Goal: Task Accomplishment & Management: Manage account settings

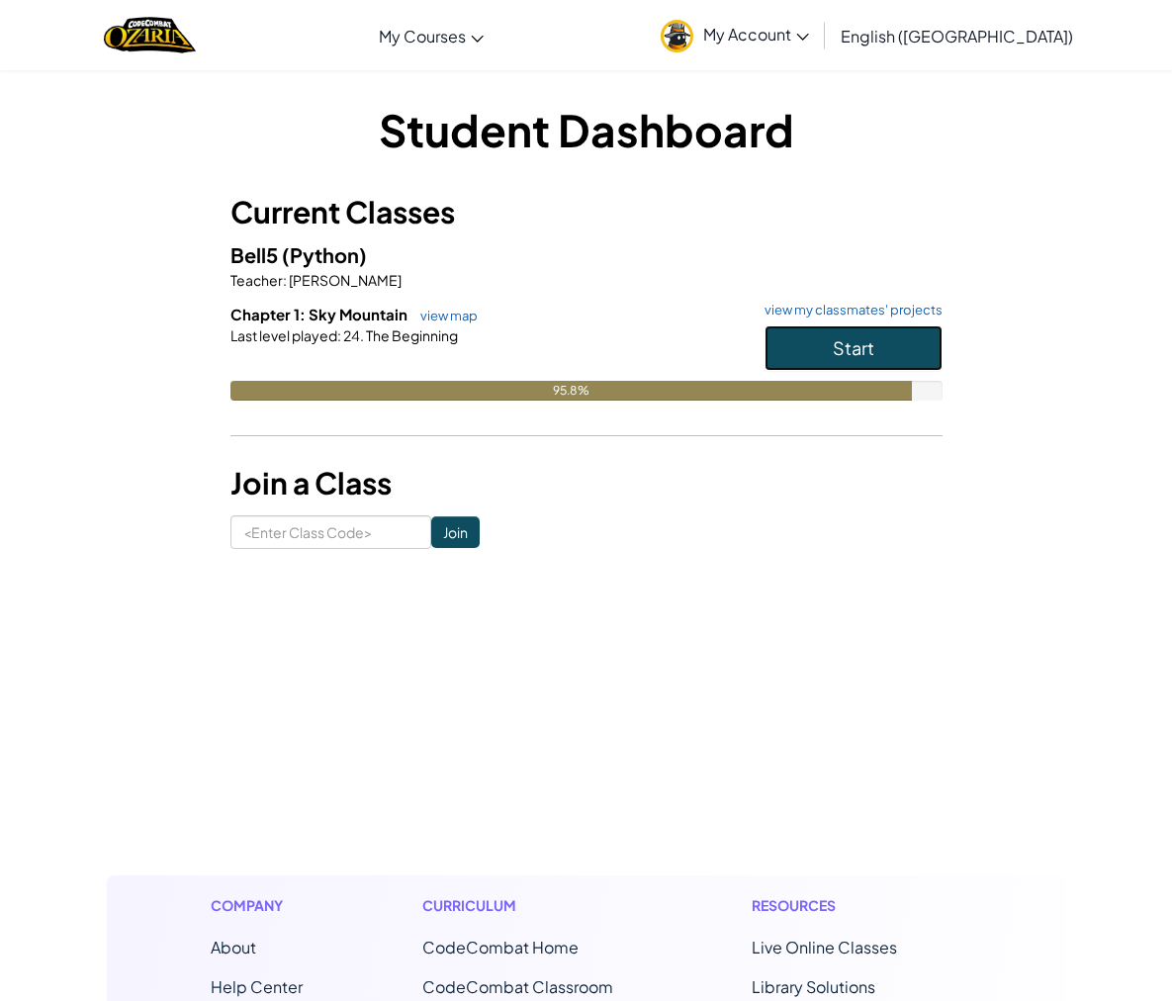
click at [818, 339] on button "Start" at bounding box center [853, 347] width 178 height 45
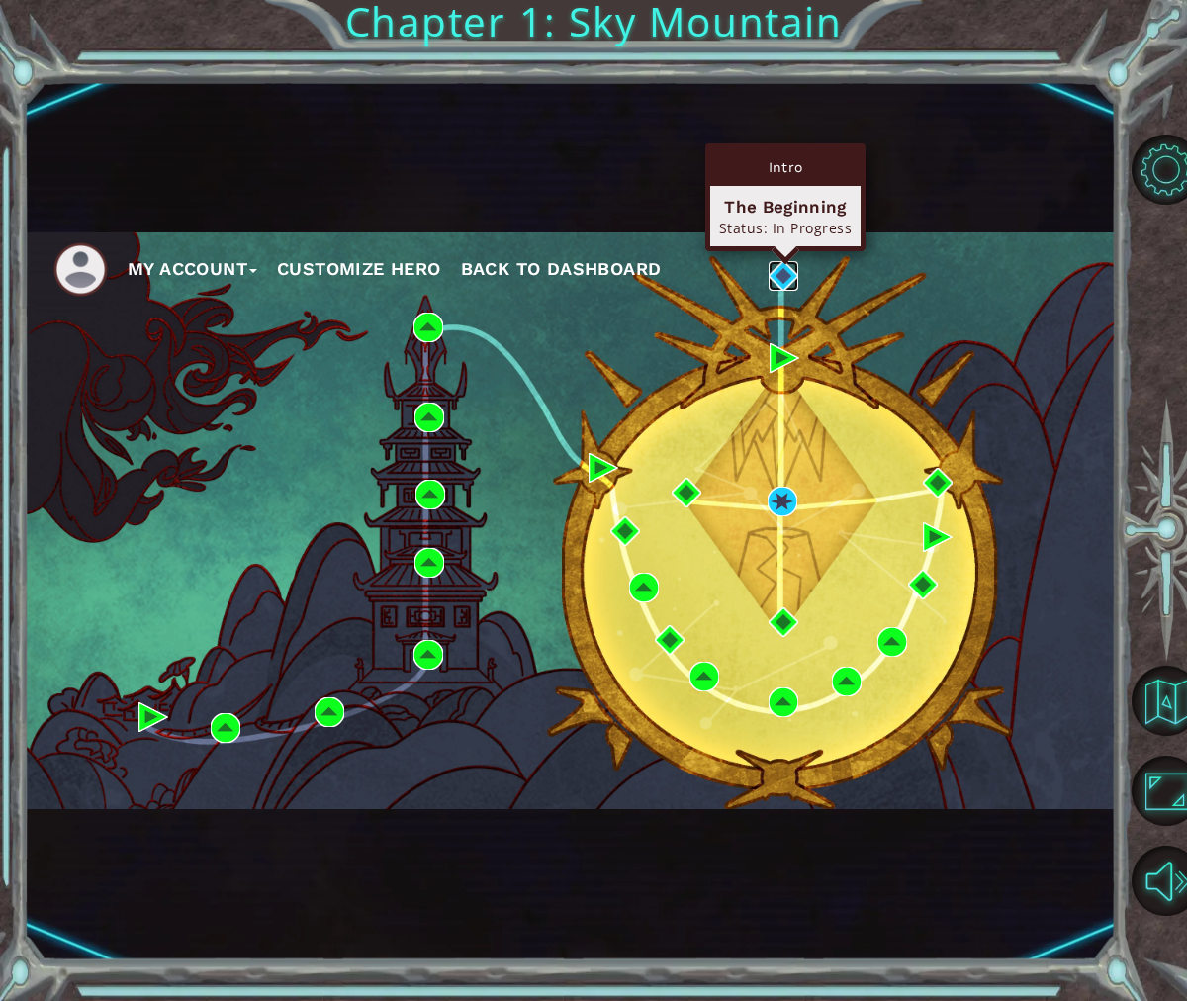
click at [776, 277] on img at bounding box center [783, 276] width 30 height 30
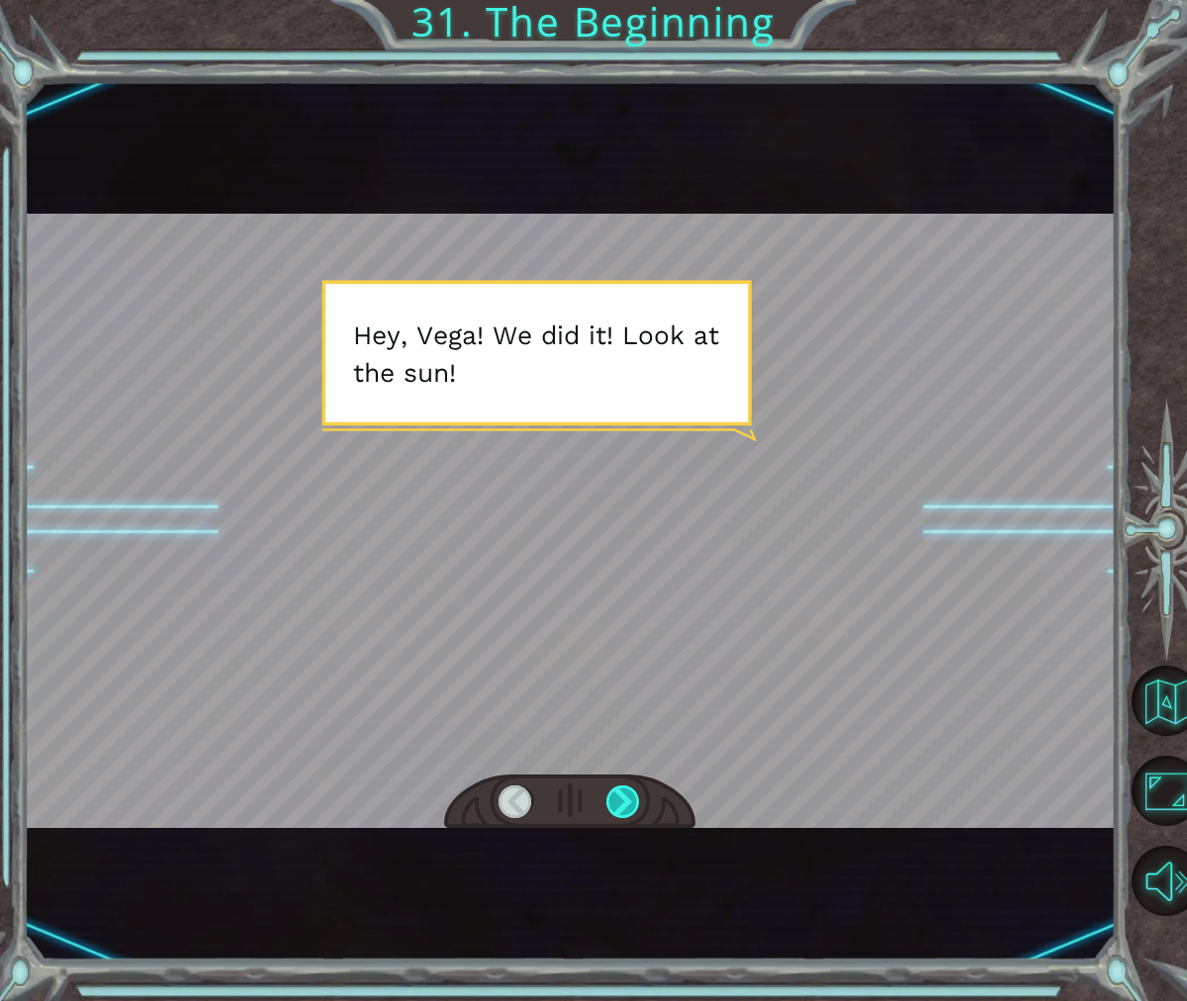
click at [613, 793] on div at bounding box center [623, 802] width 35 height 34
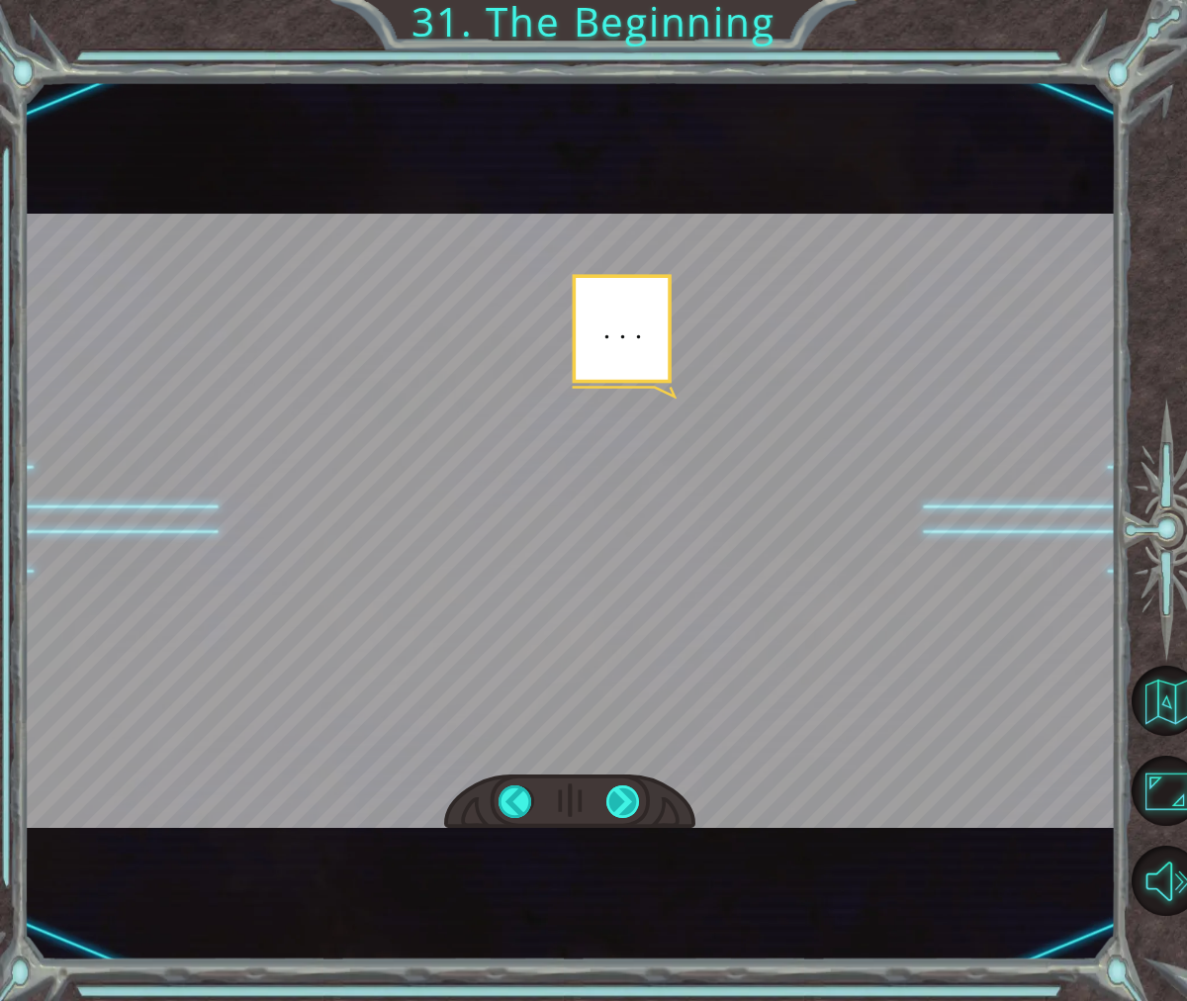
click at [616, 817] on div at bounding box center [623, 802] width 35 height 34
click at [616, 808] on div at bounding box center [623, 802] width 35 height 34
click at [615, 807] on div at bounding box center [623, 802] width 35 height 34
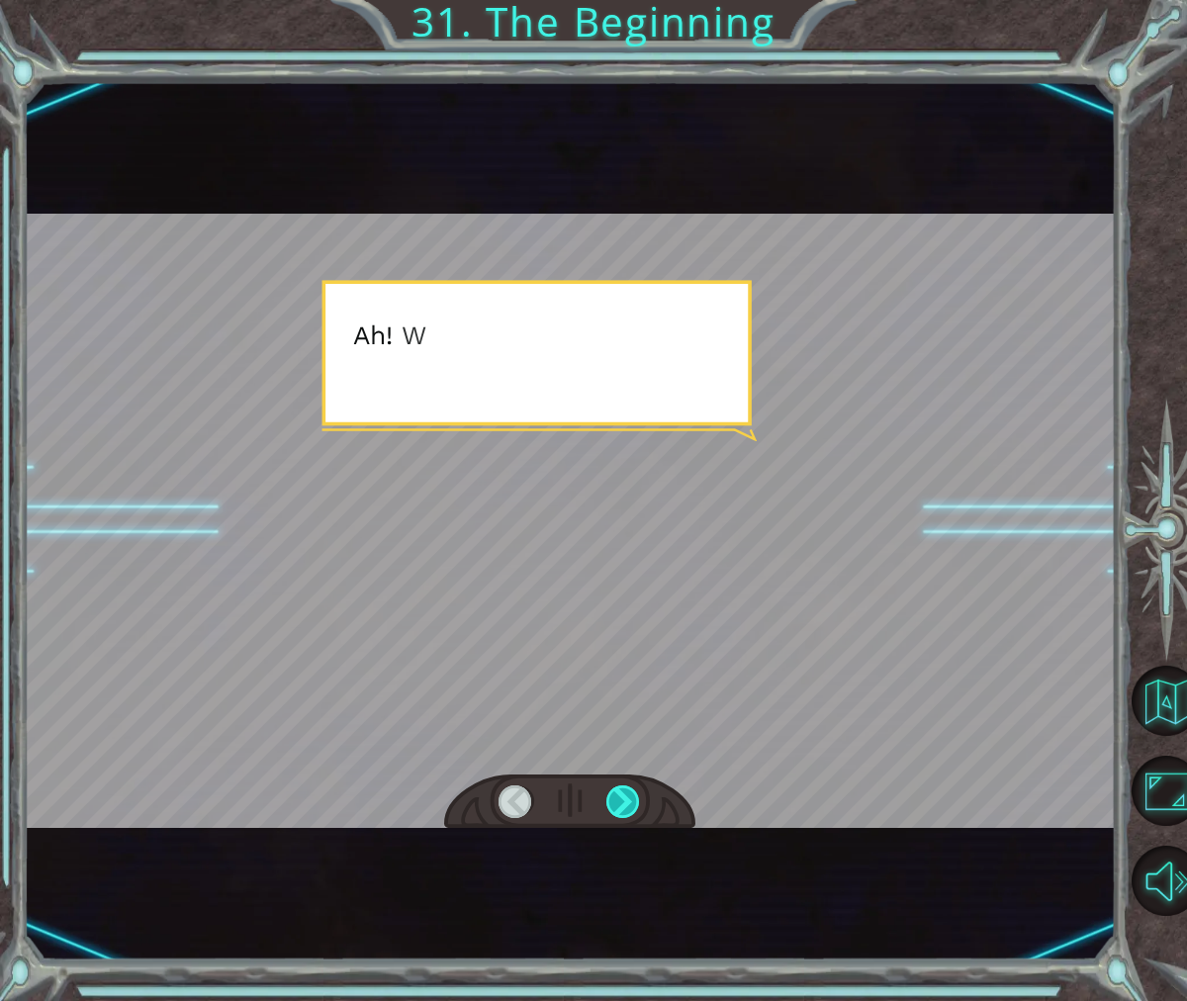
click at [615, 806] on div at bounding box center [623, 802] width 35 height 34
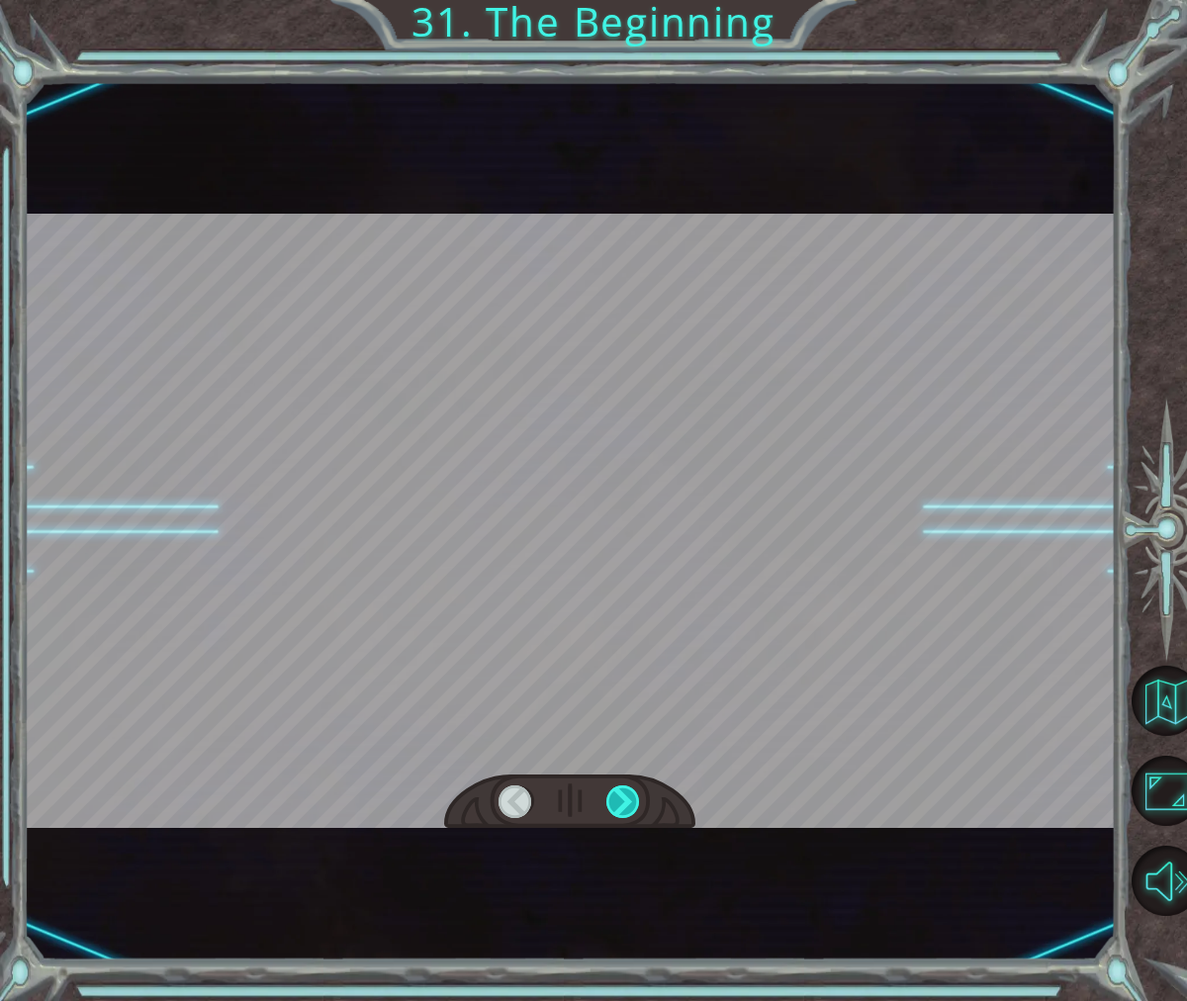
click at [615, 805] on div at bounding box center [623, 802] width 35 height 34
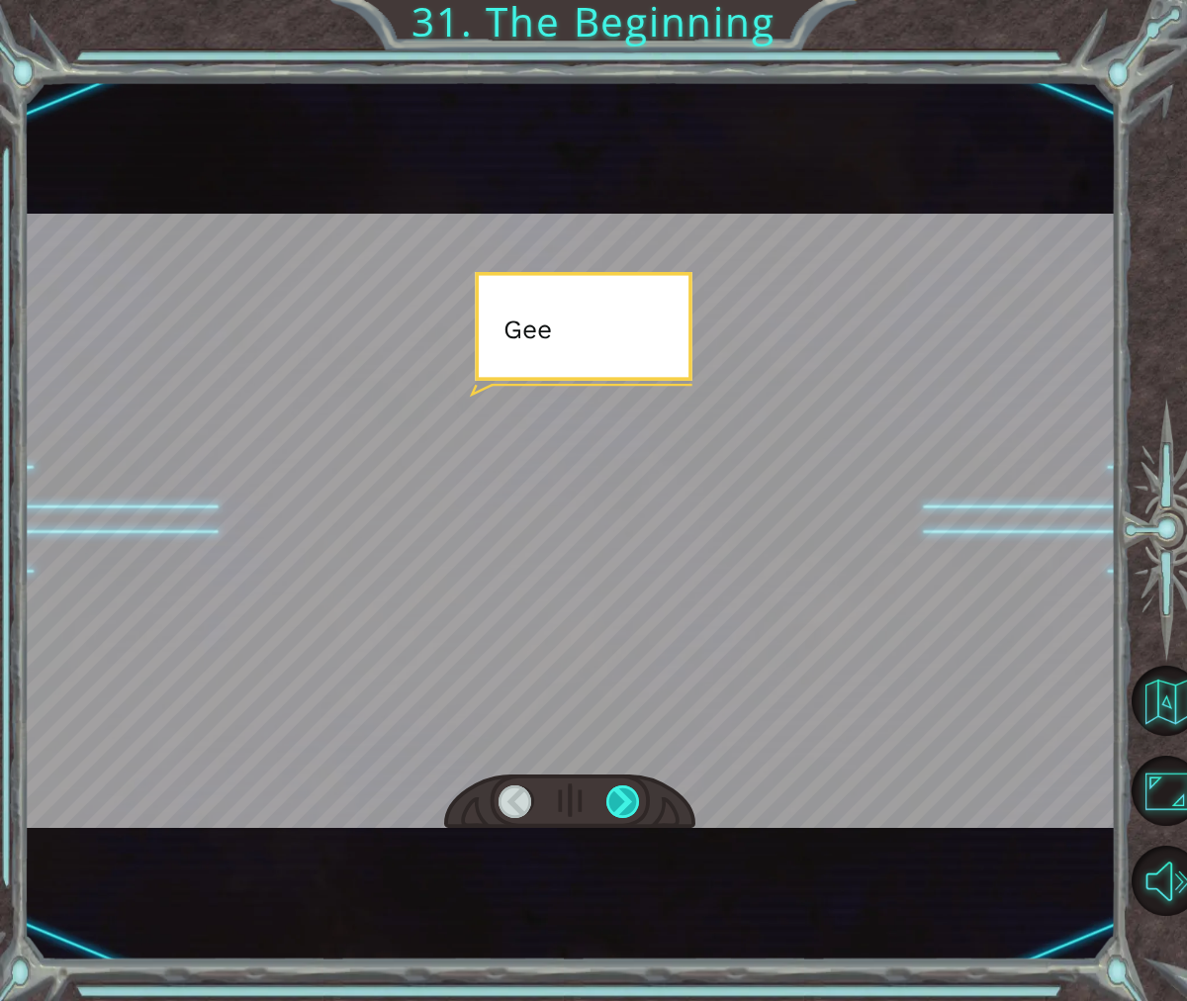
click at [615, 804] on div at bounding box center [623, 802] width 35 height 34
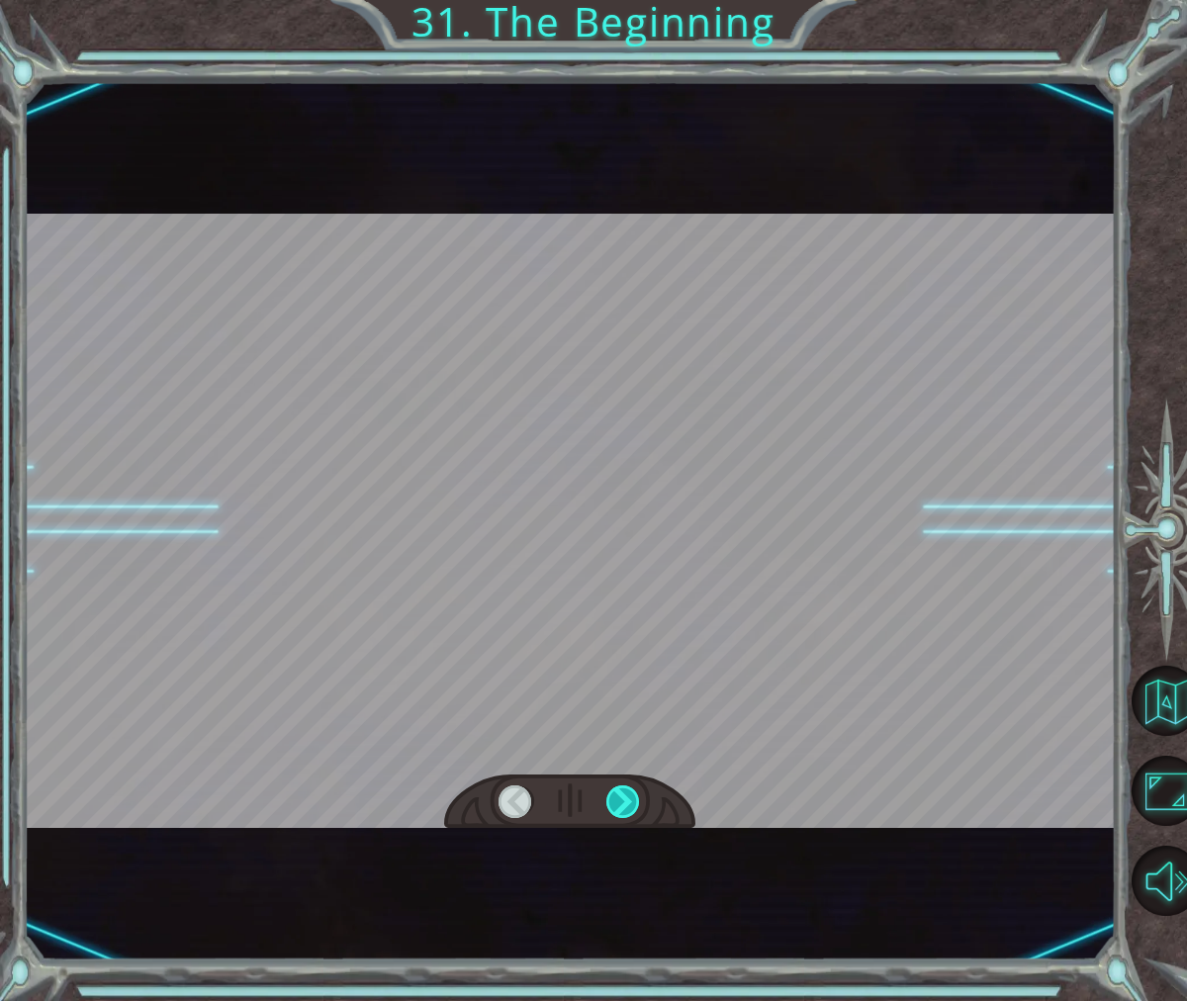
click at [614, 800] on div at bounding box center [623, 802] width 35 height 34
click at [614, 797] on div at bounding box center [623, 802] width 35 height 34
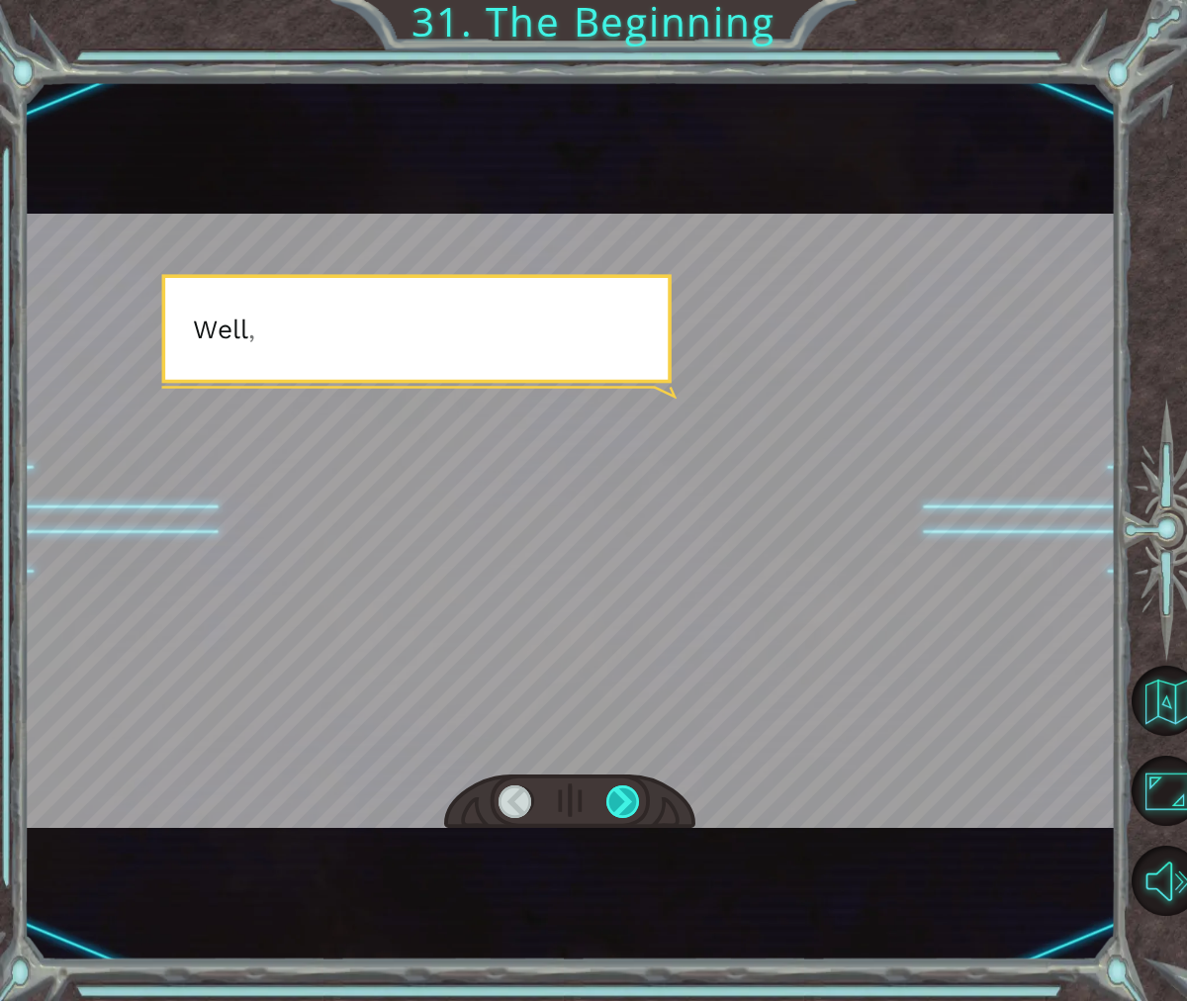
click at [613, 791] on div at bounding box center [623, 802] width 35 height 34
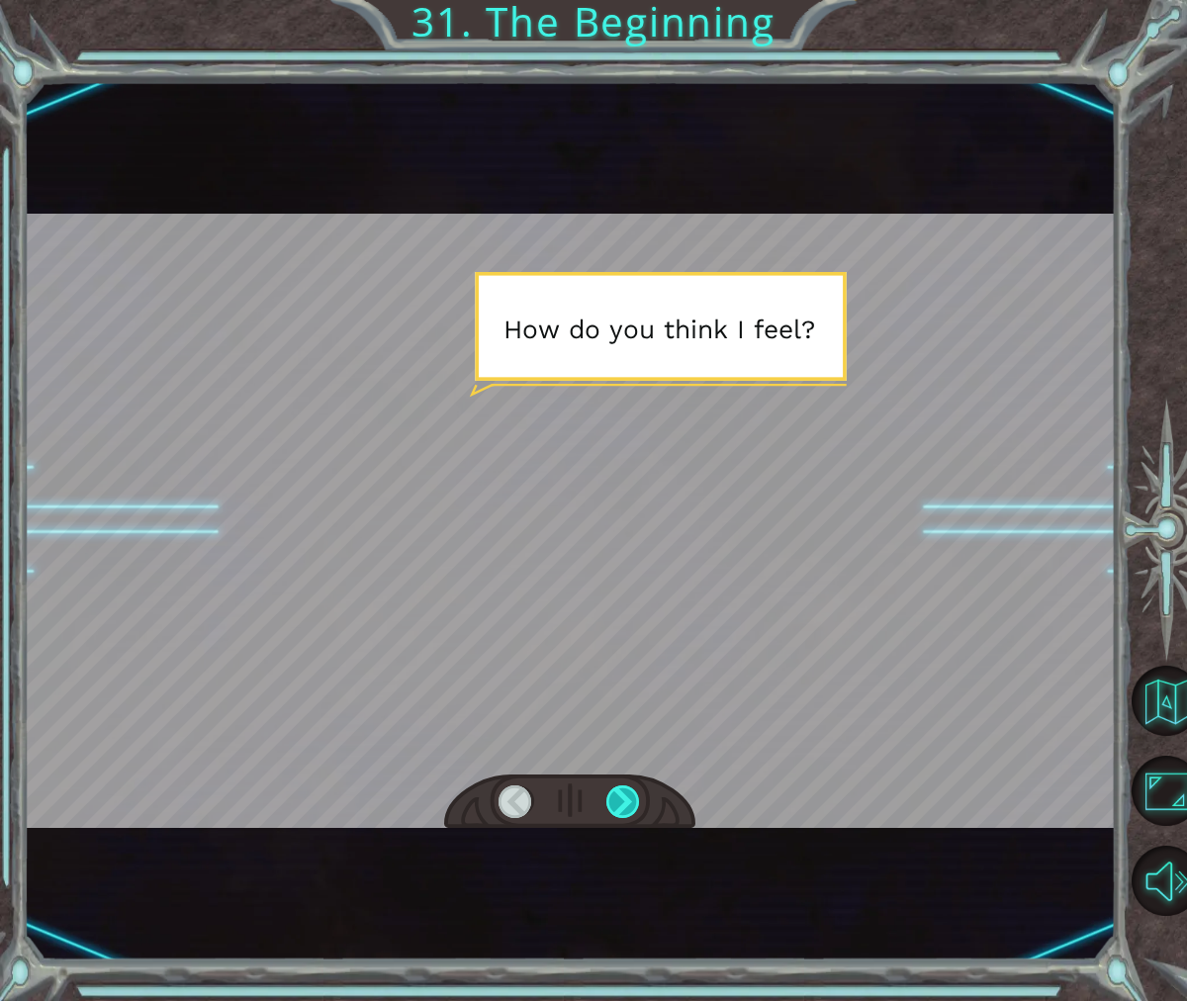
click at [609, 785] on div at bounding box center [623, 802] width 35 height 34
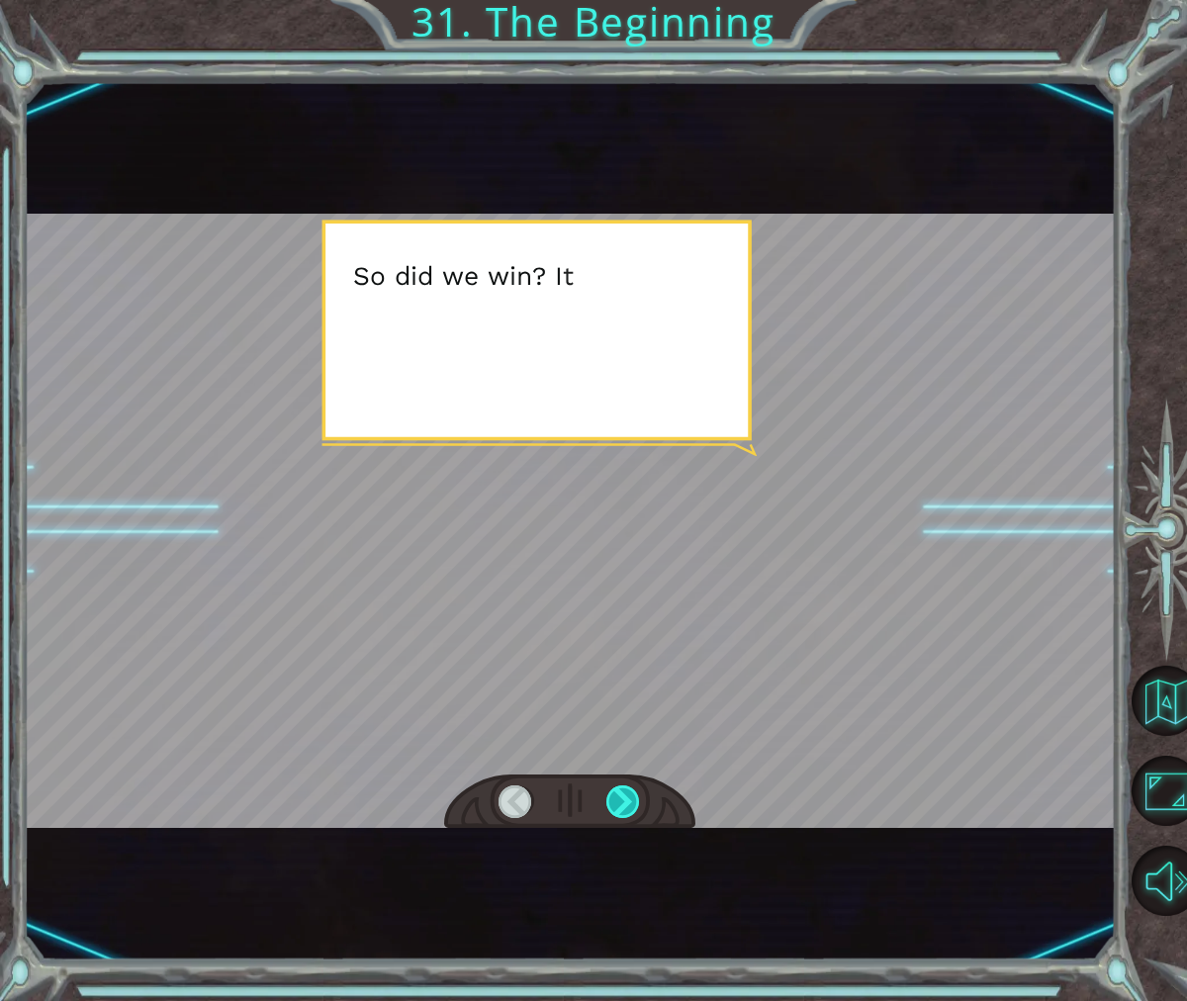
click at [626, 802] on div at bounding box center [623, 802] width 35 height 34
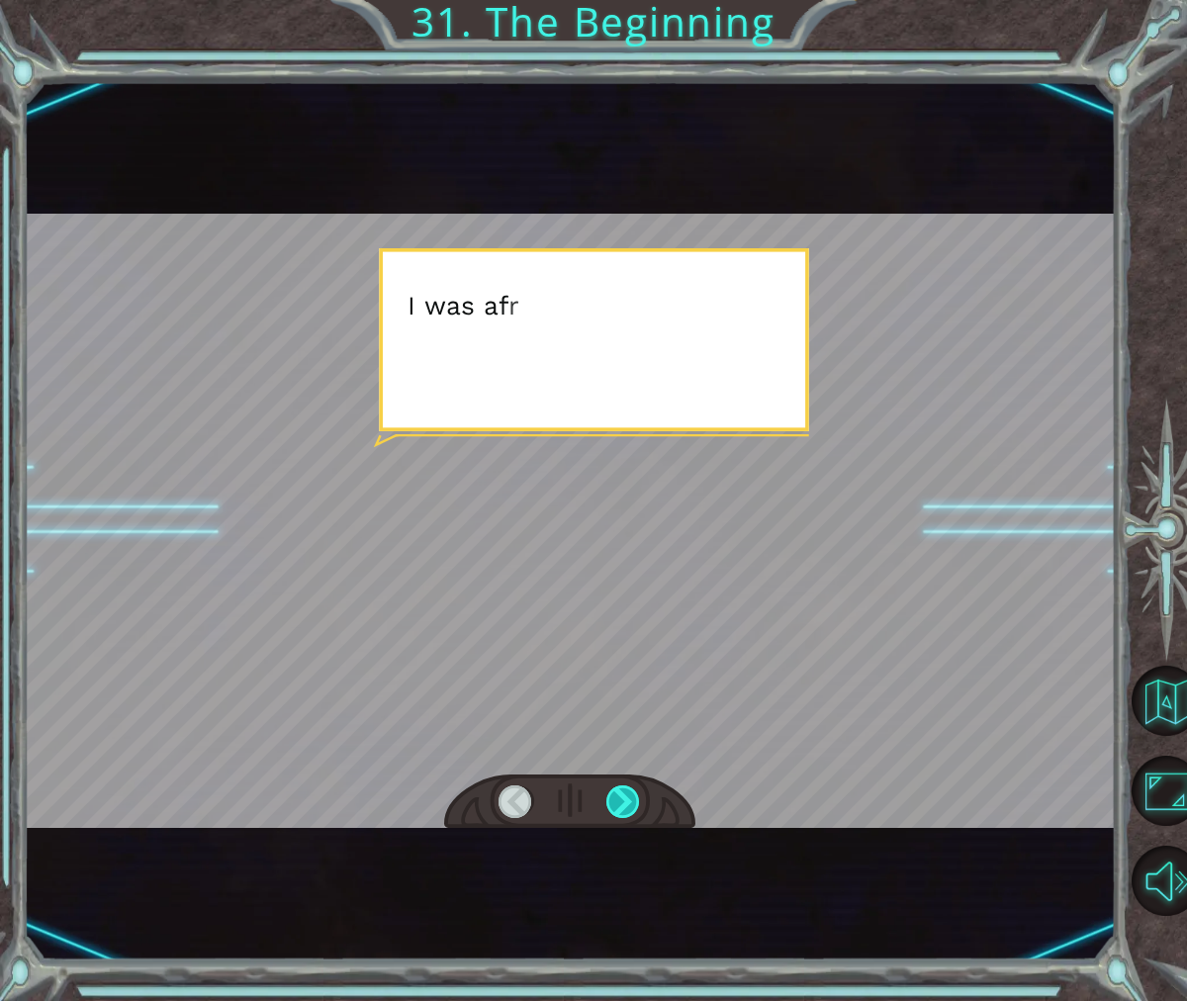
click at [627, 803] on div at bounding box center [623, 802] width 35 height 34
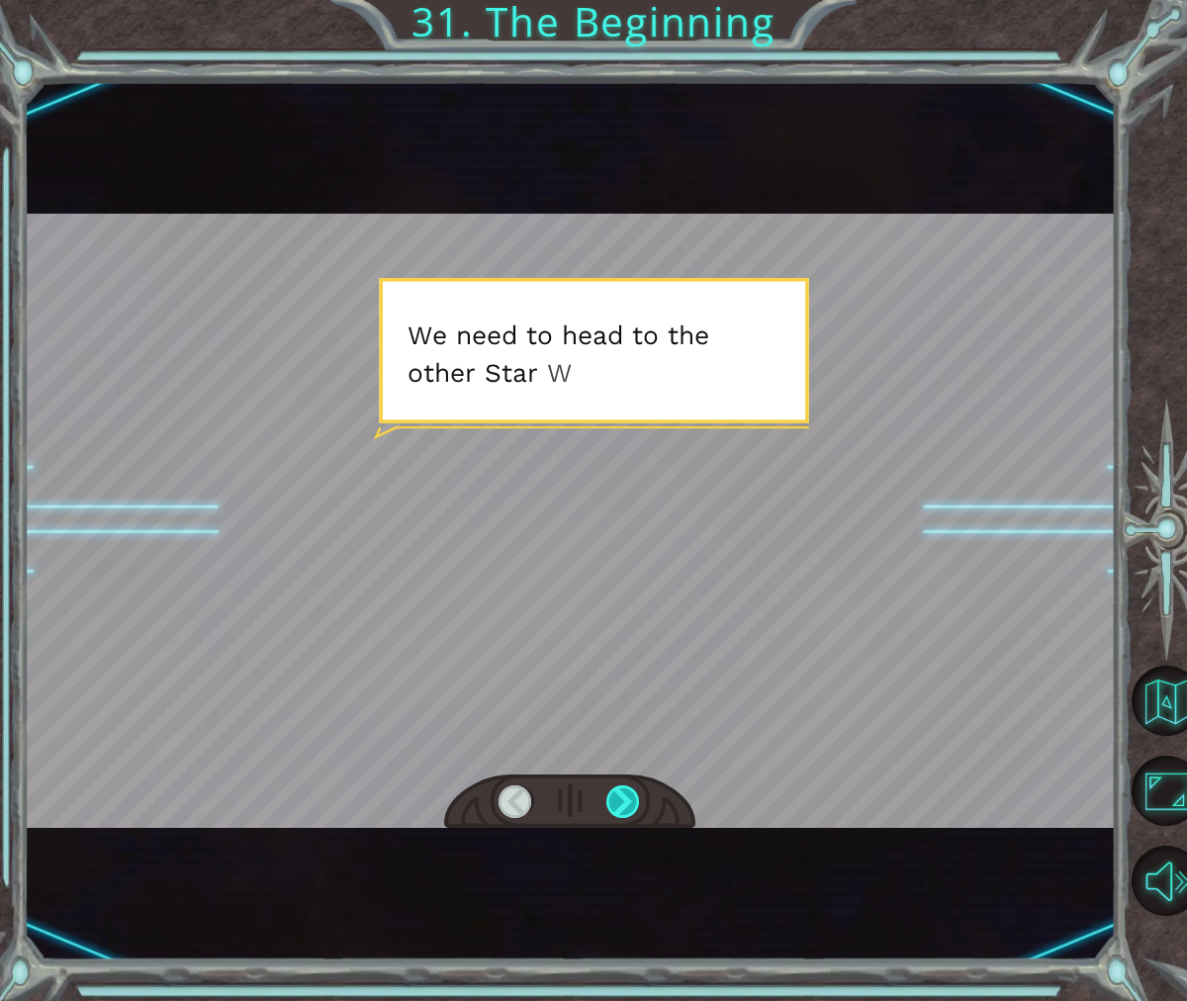
click at [625, 806] on div at bounding box center [623, 802] width 35 height 34
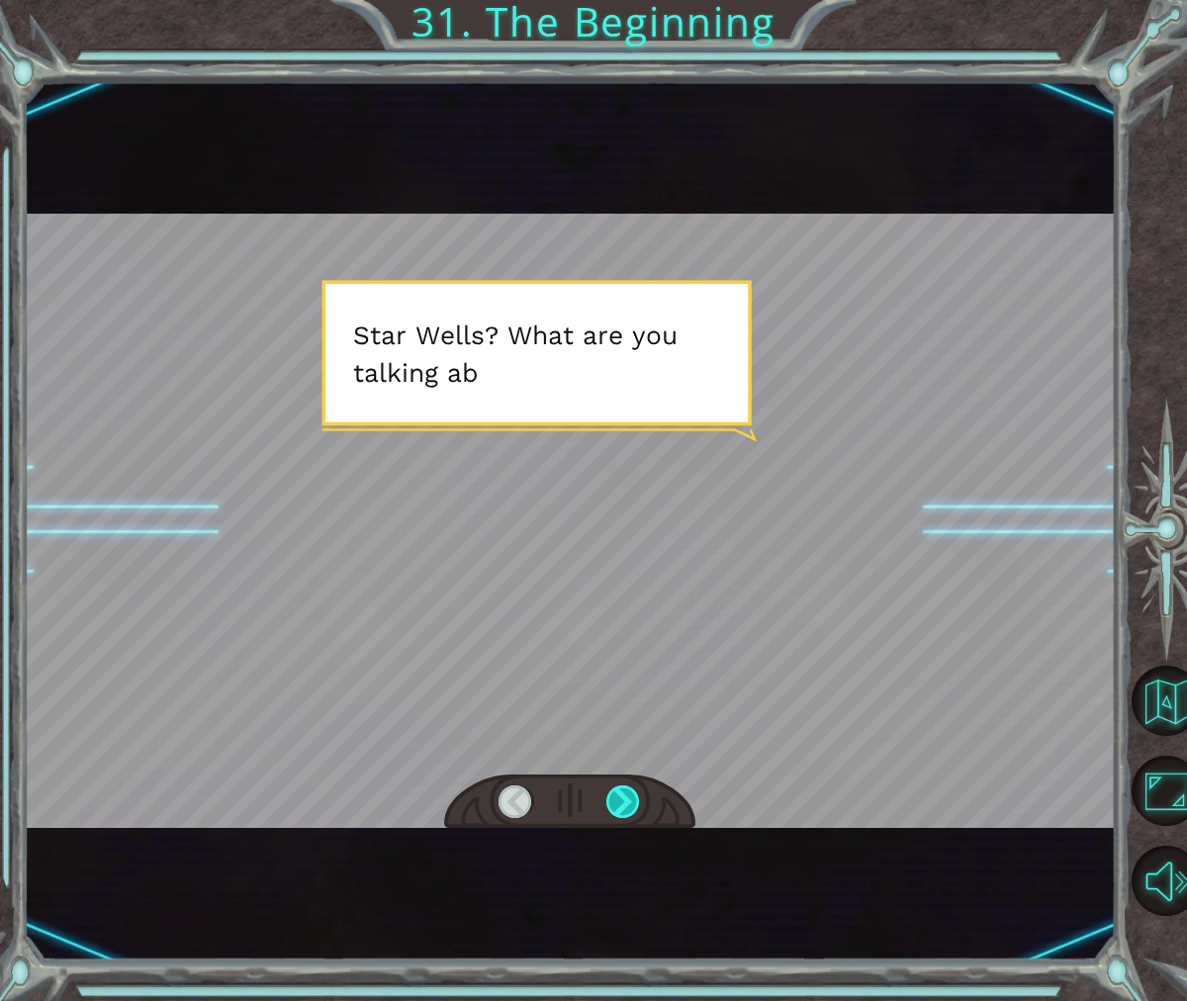
click at [627, 803] on div at bounding box center [623, 802] width 35 height 34
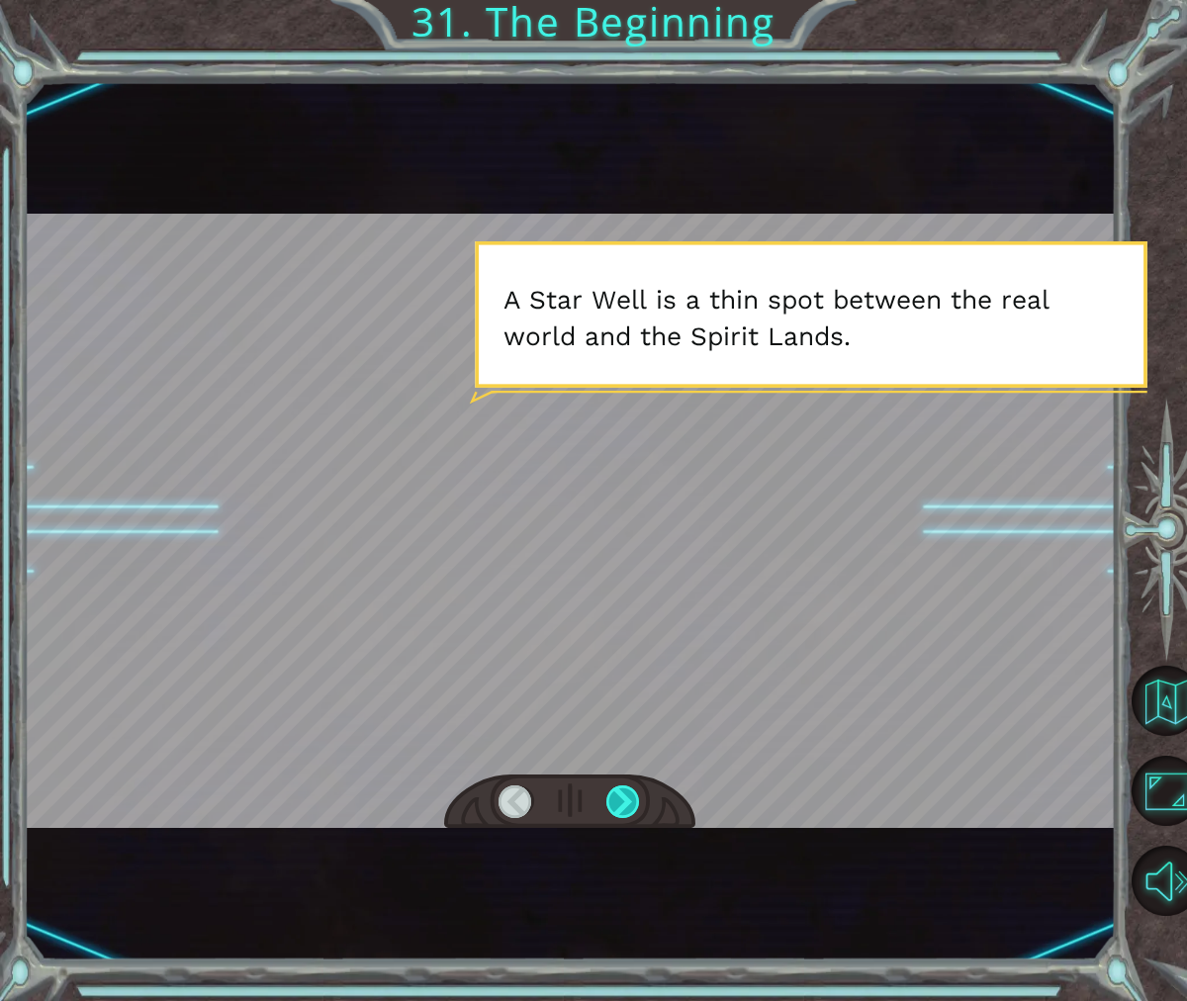
click at [630, 796] on div at bounding box center [623, 802] width 35 height 34
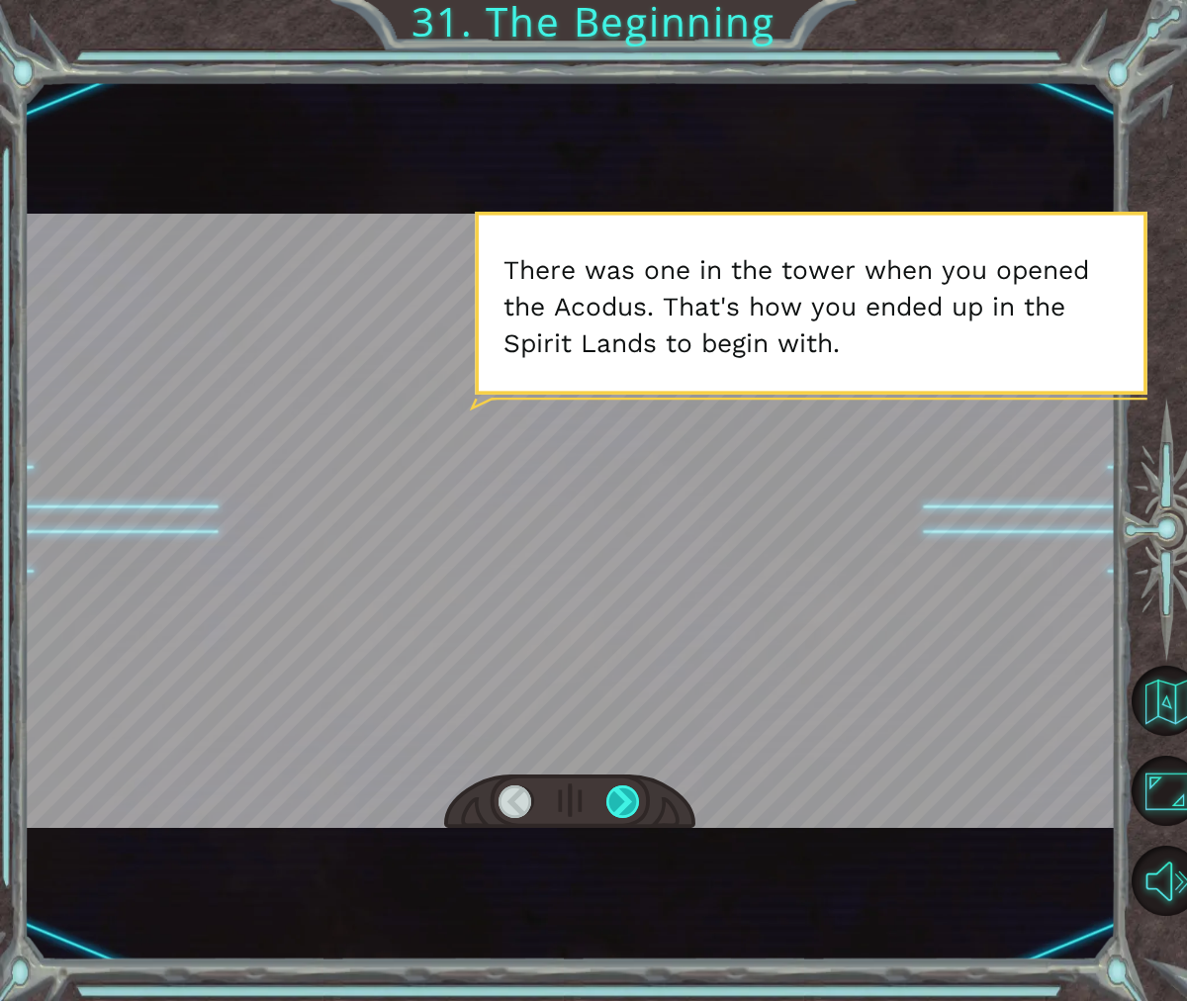
click at [621, 797] on div at bounding box center [623, 802] width 35 height 34
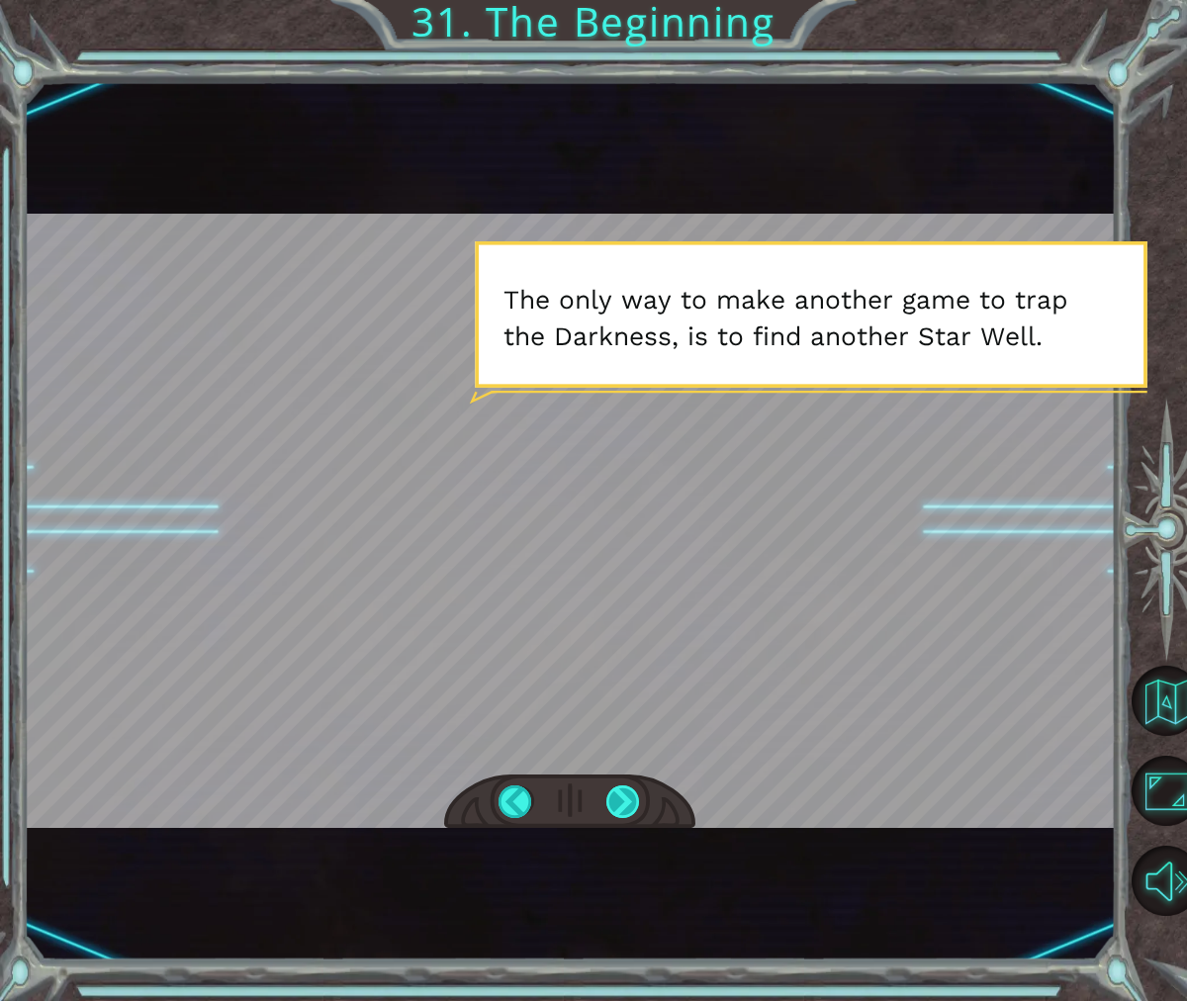
click at [618, 794] on div at bounding box center [623, 802] width 35 height 34
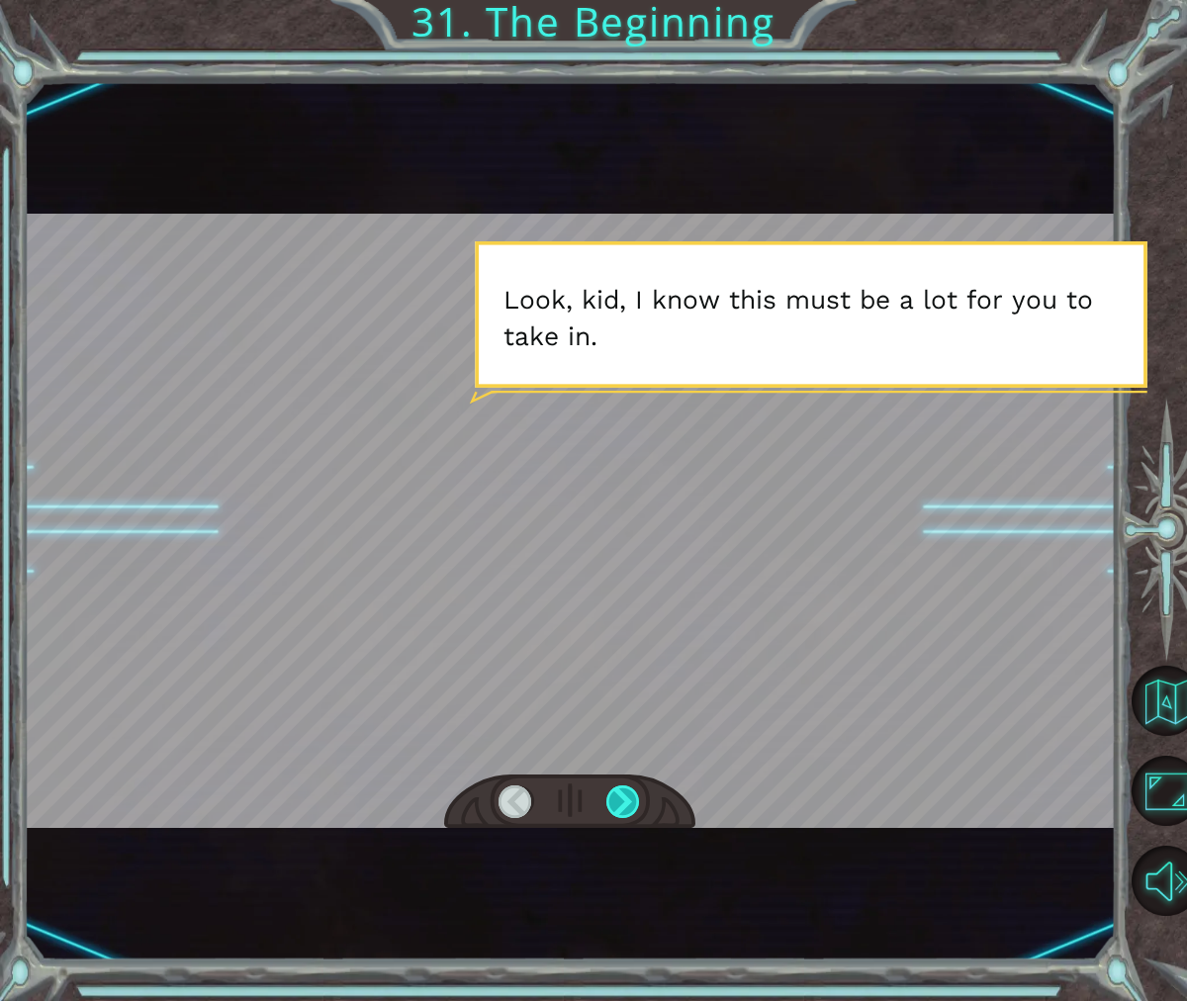
click at [619, 799] on div at bounding box center [623, 802] width 35 height 34
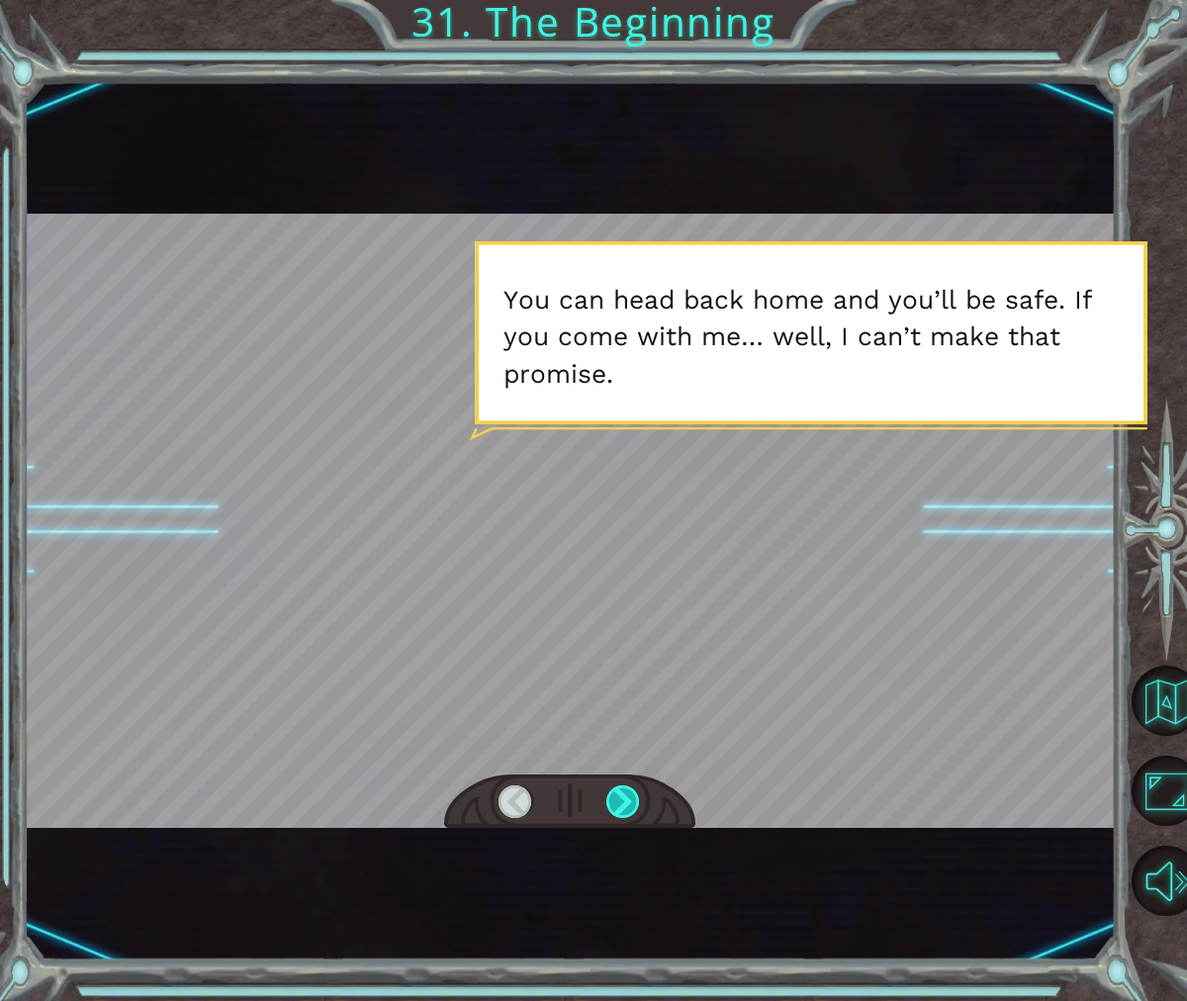
click at [619, 799] on div at bounding box center [623, 802] width 35 height 34
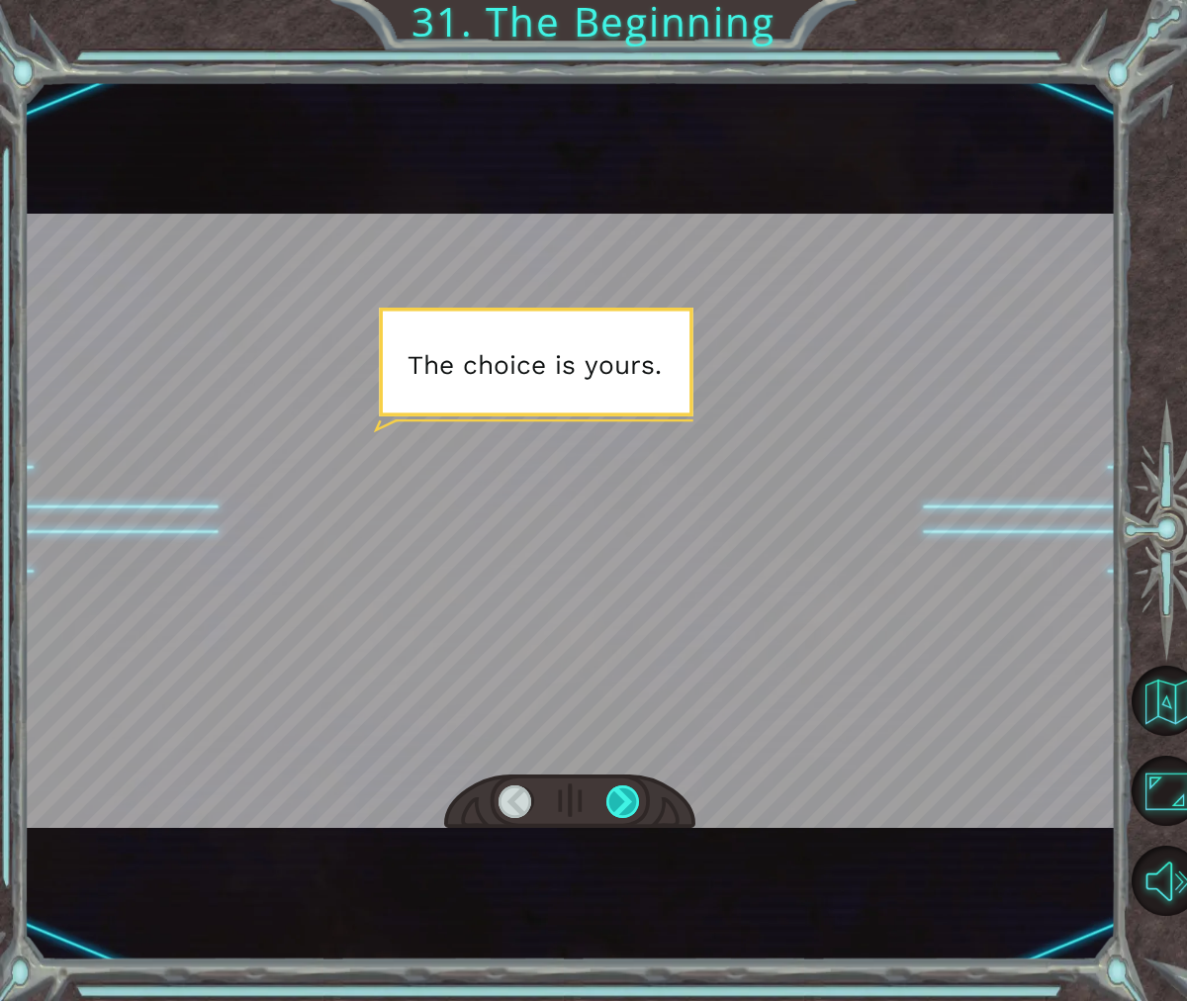
click at [619, 799] on div at bounding box center [623, 802] width 35 height 34
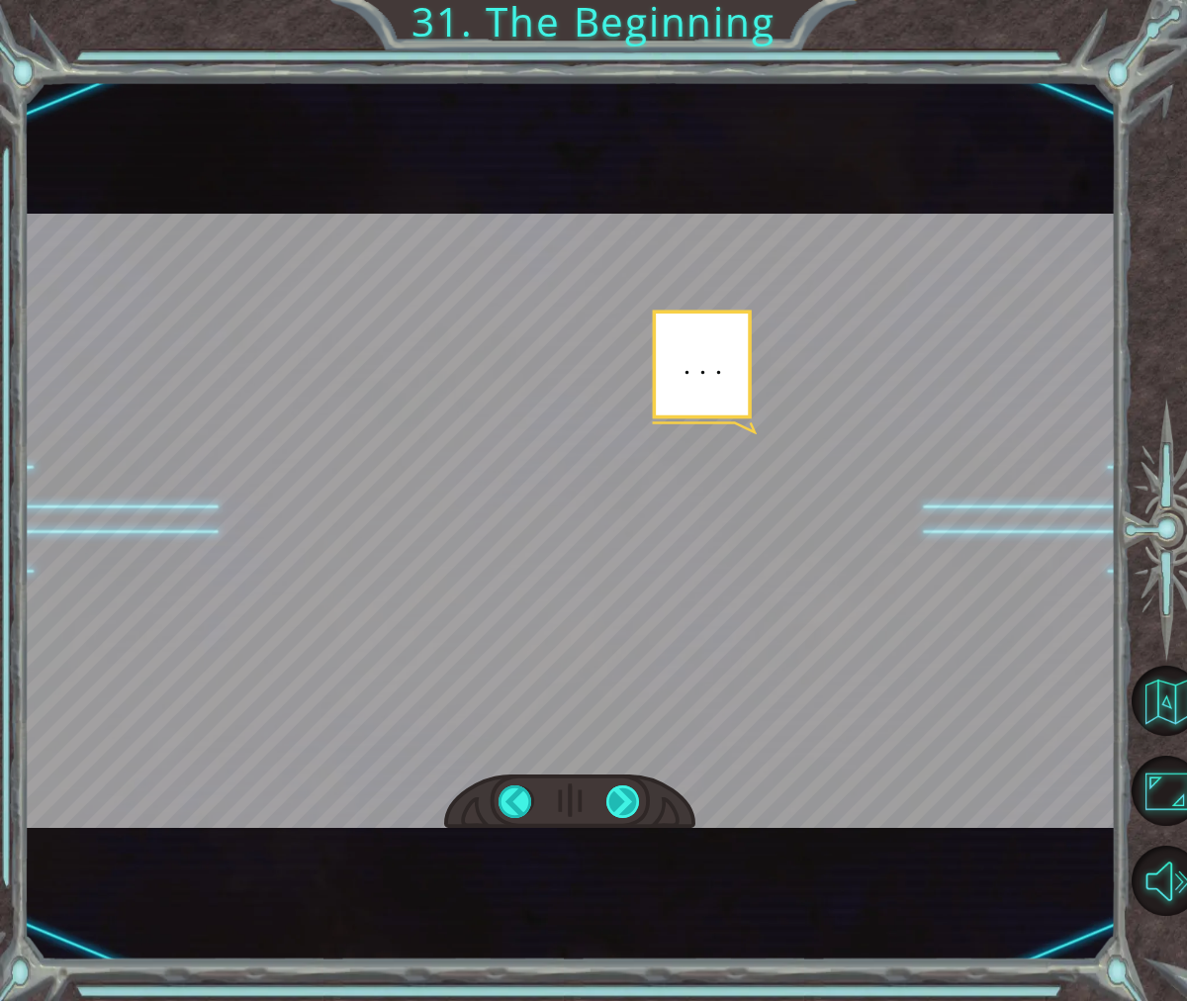
click at [619, 799] on div at bounding box center [623, 802] width 35 height 34
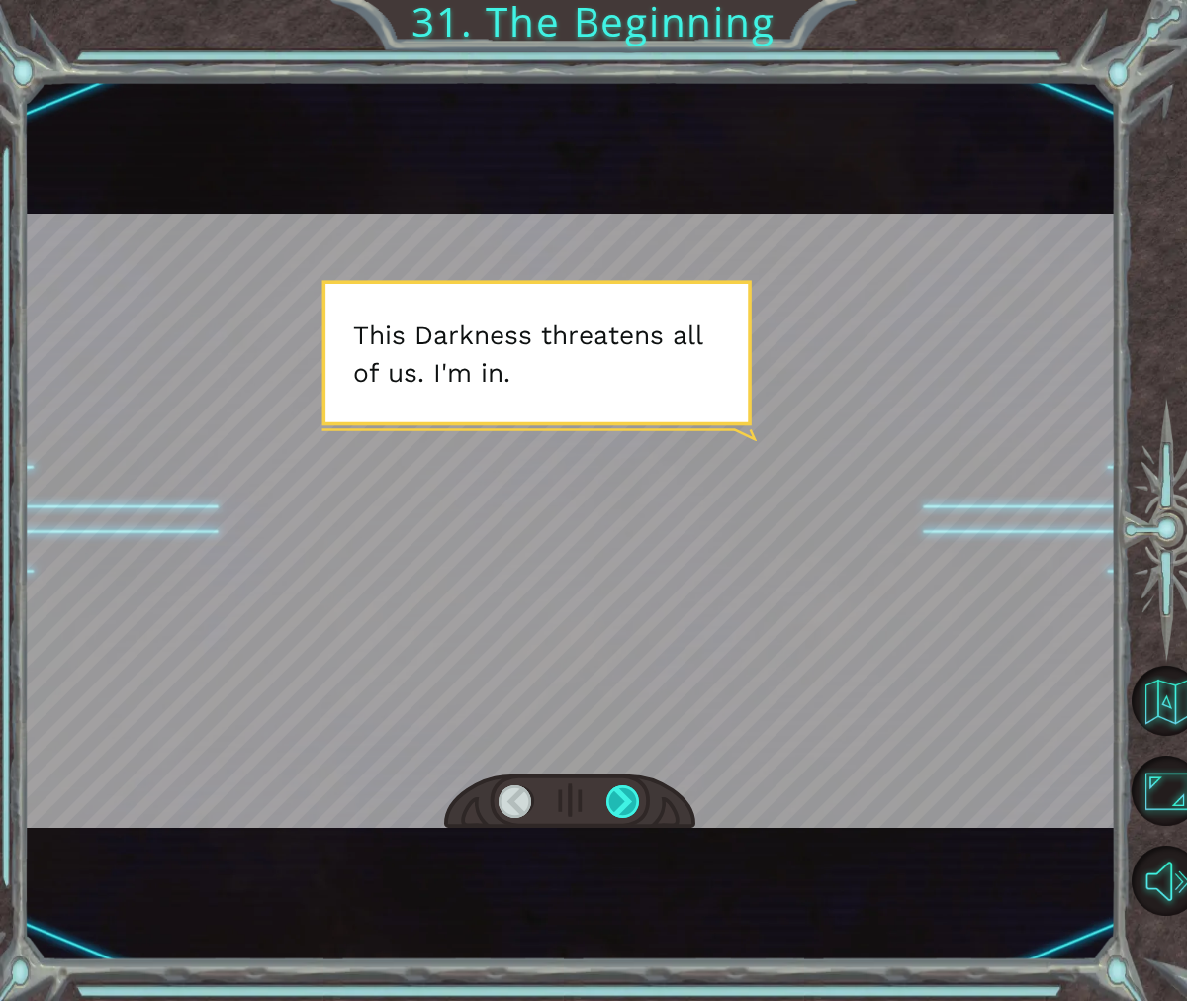
click at [619, 799] on div at bounding box center [623, 802] width 35 height 34
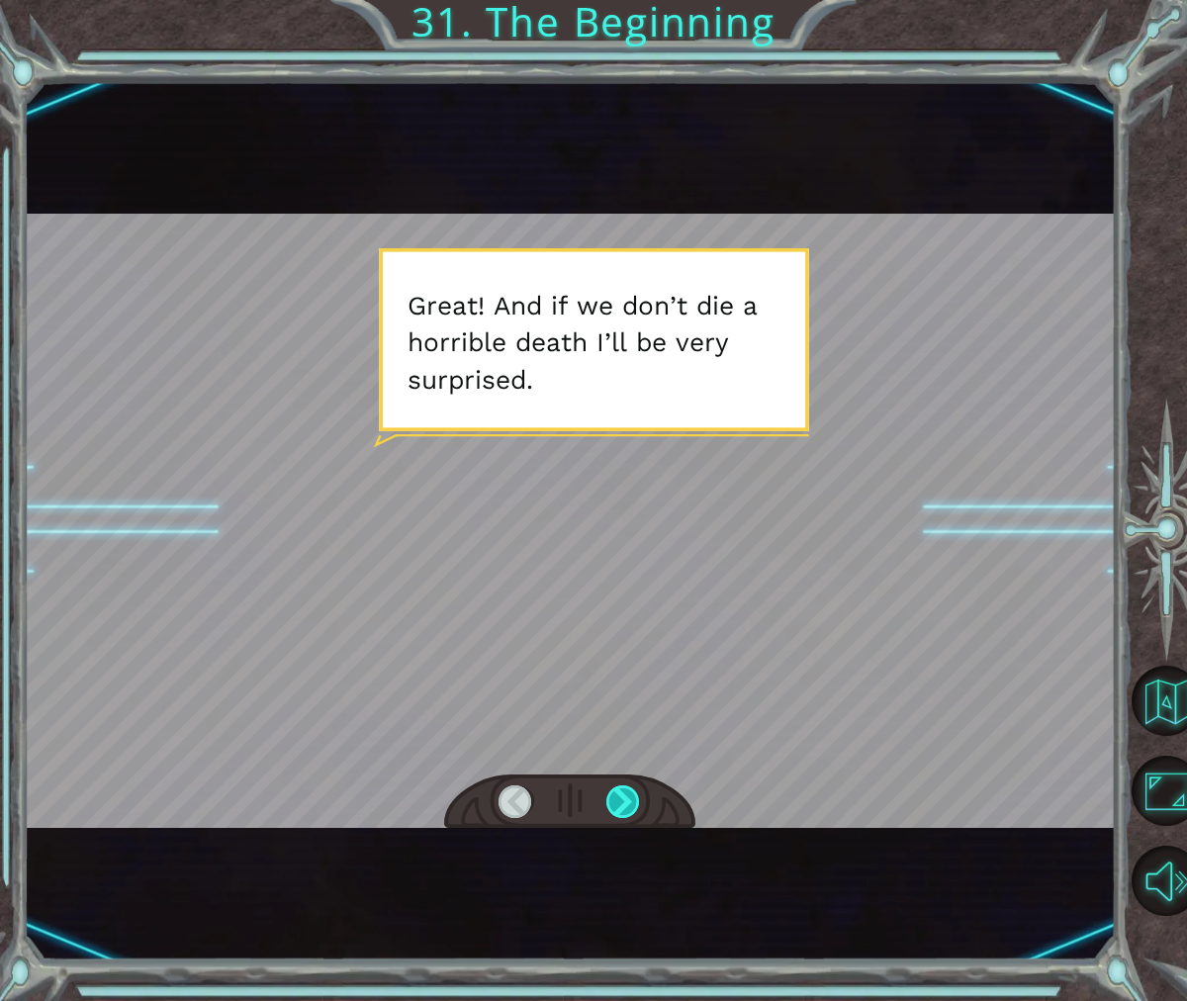
click at [619, 800] on div at bounding box center [623, 802] width 35 height 34
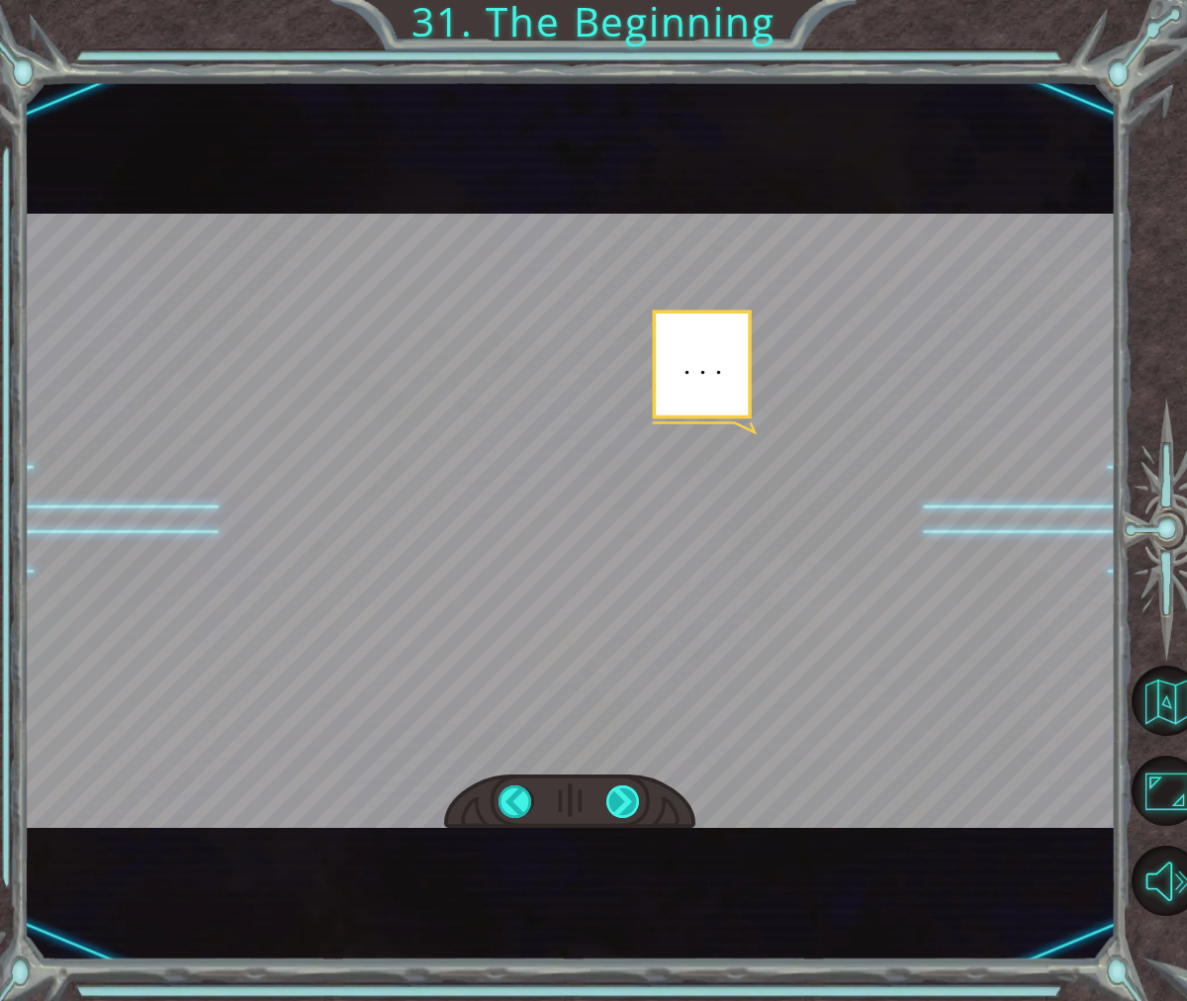
click at [619, 800] on div at bounding box center [623, 802] width 35 height 34
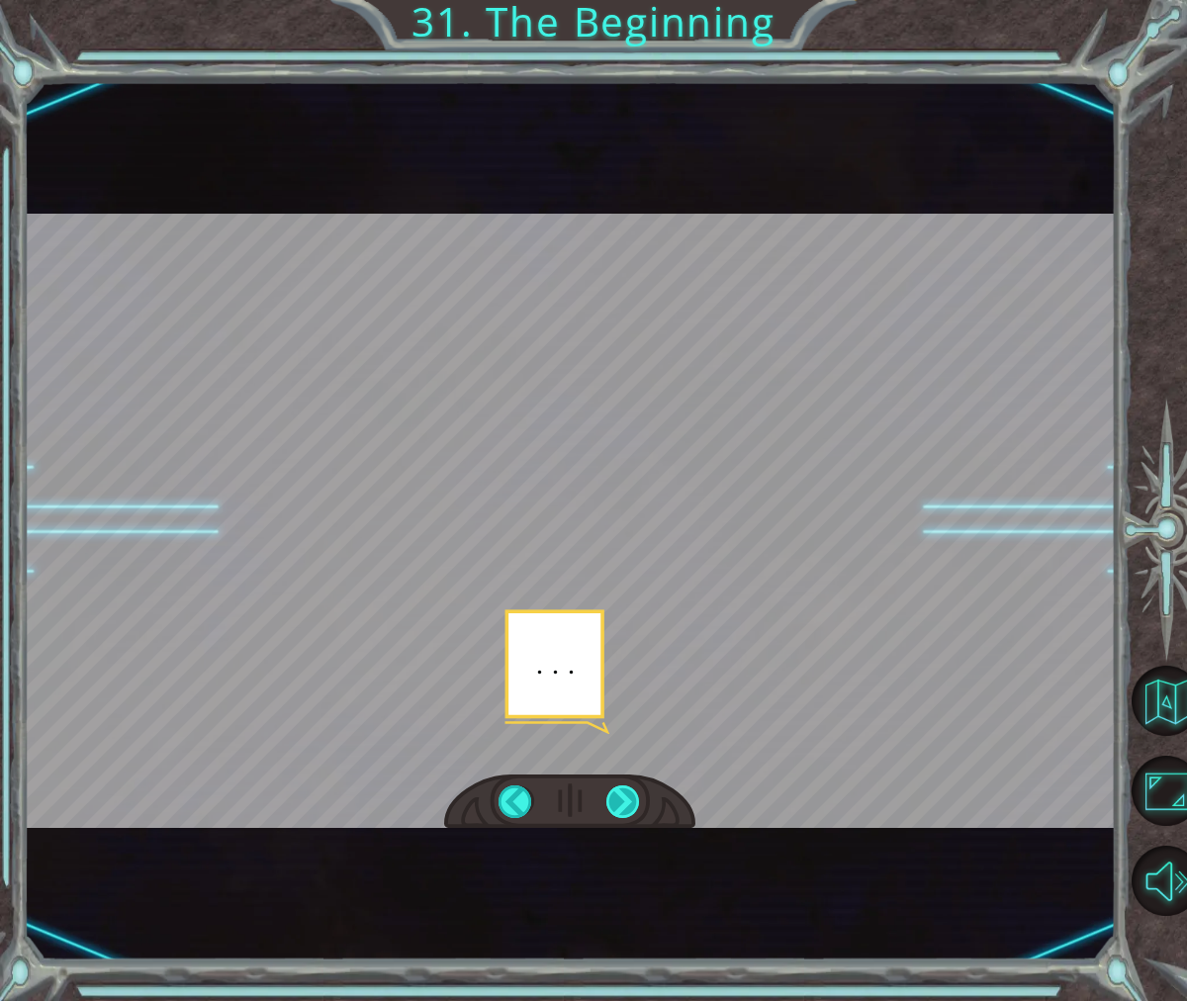
click at [619, 800] on div at bounding box center [623, 802] width 35 height 34
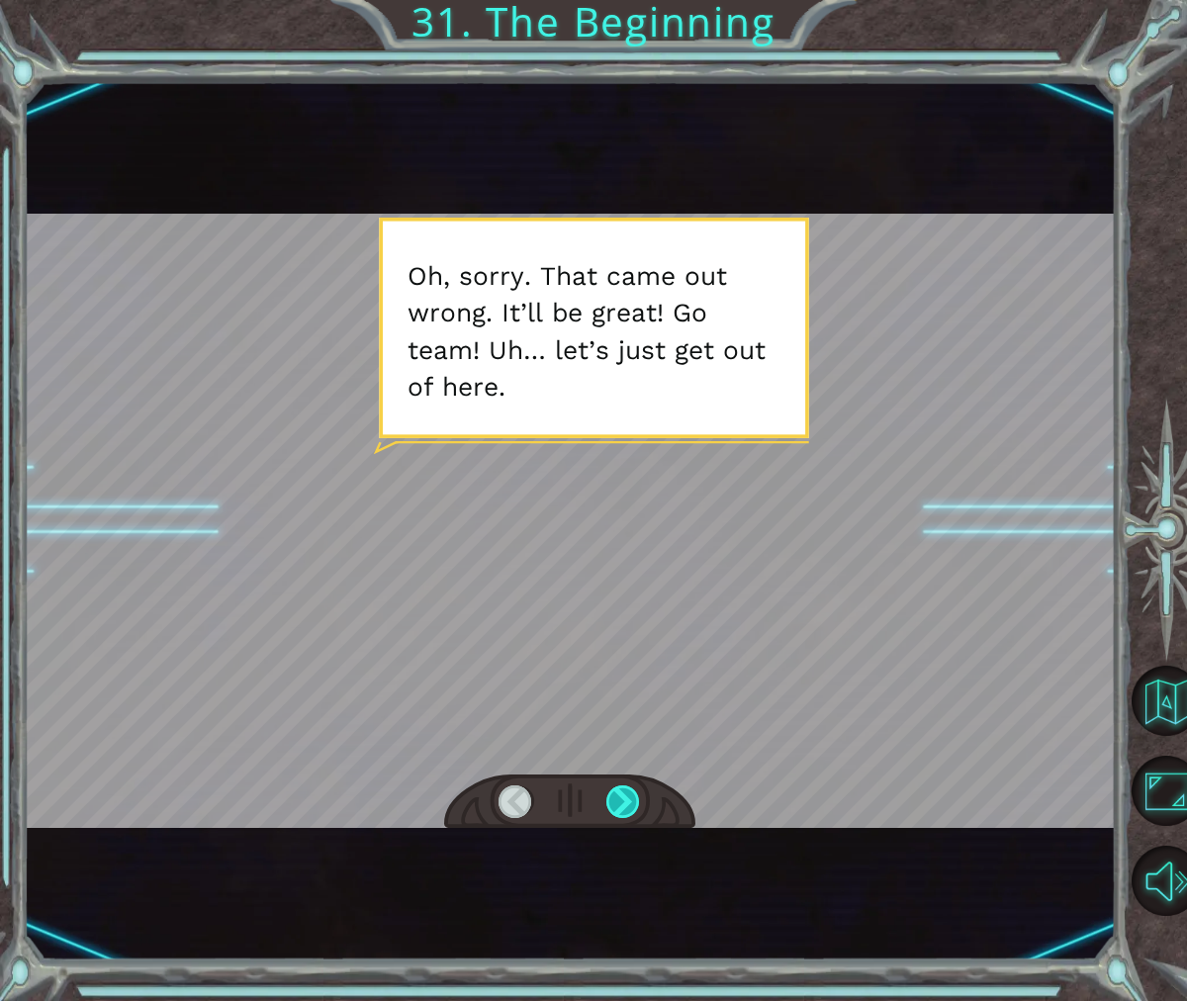
click at [617, 803] on div at bounding box center [623, 802] width 35 height 34
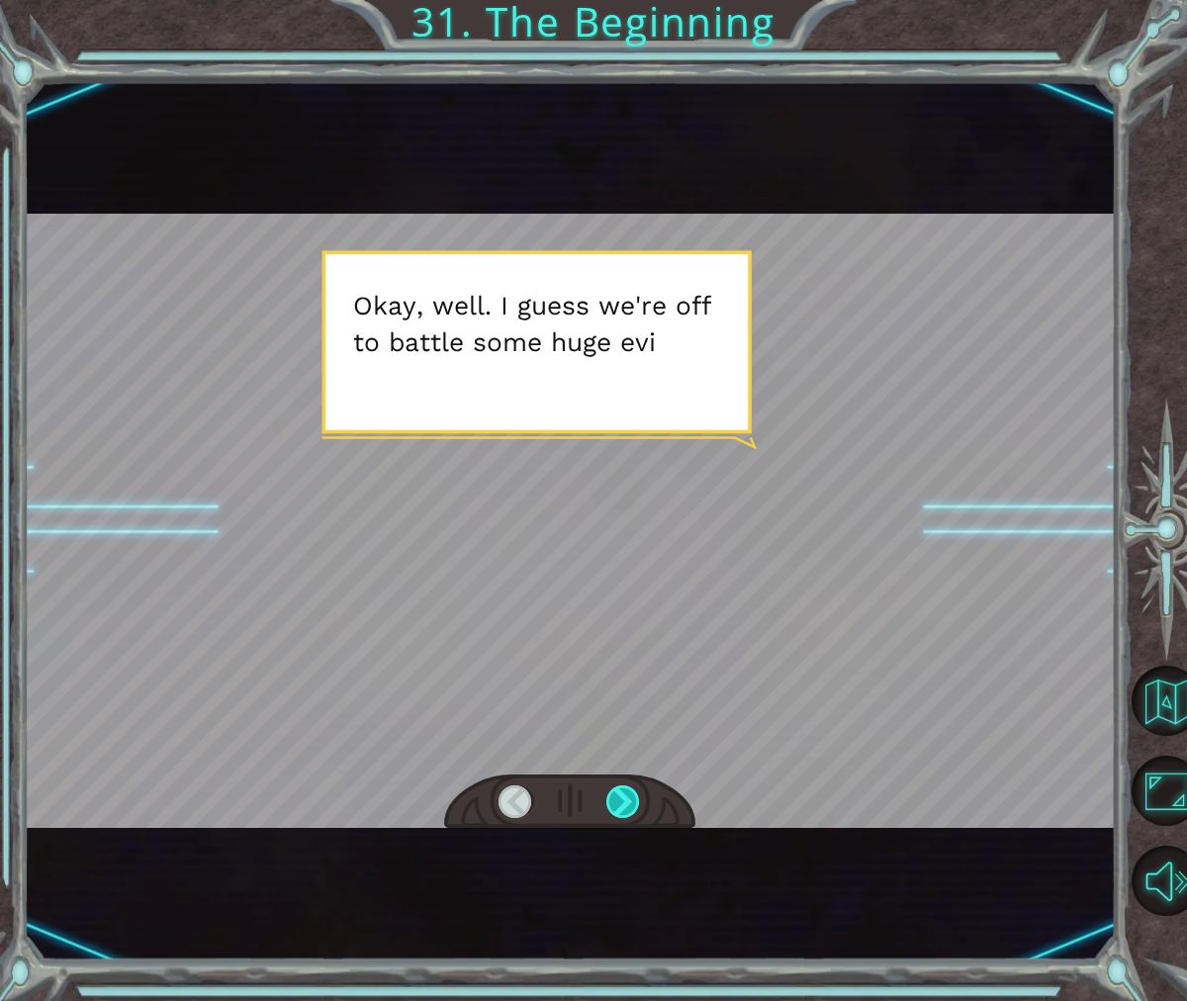
click at [617, 803] on div at bounding box center [623, 802] width 35 height 34
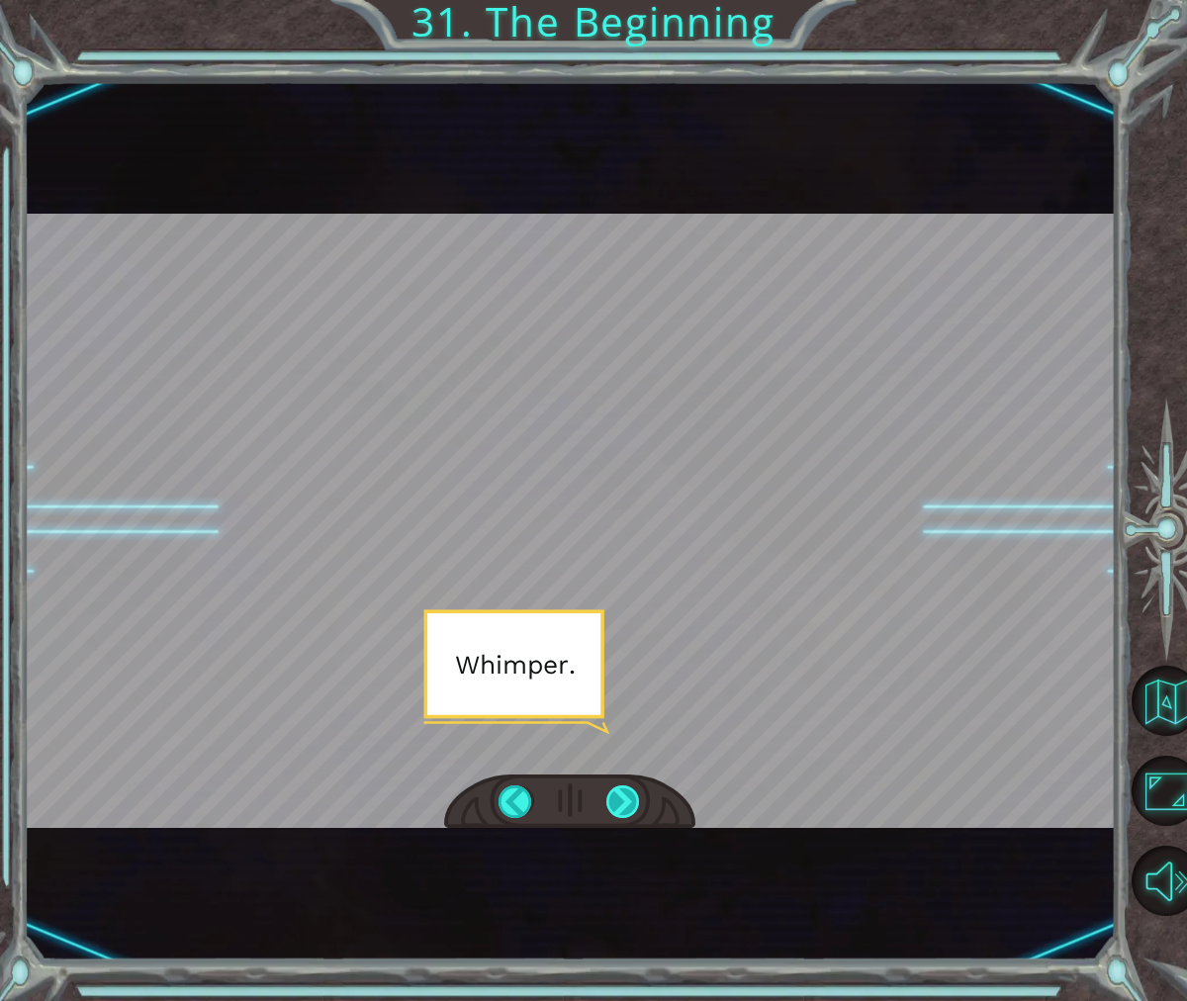
click at [617, 803] on div at bounding box center [623, 802] width 35 height 34
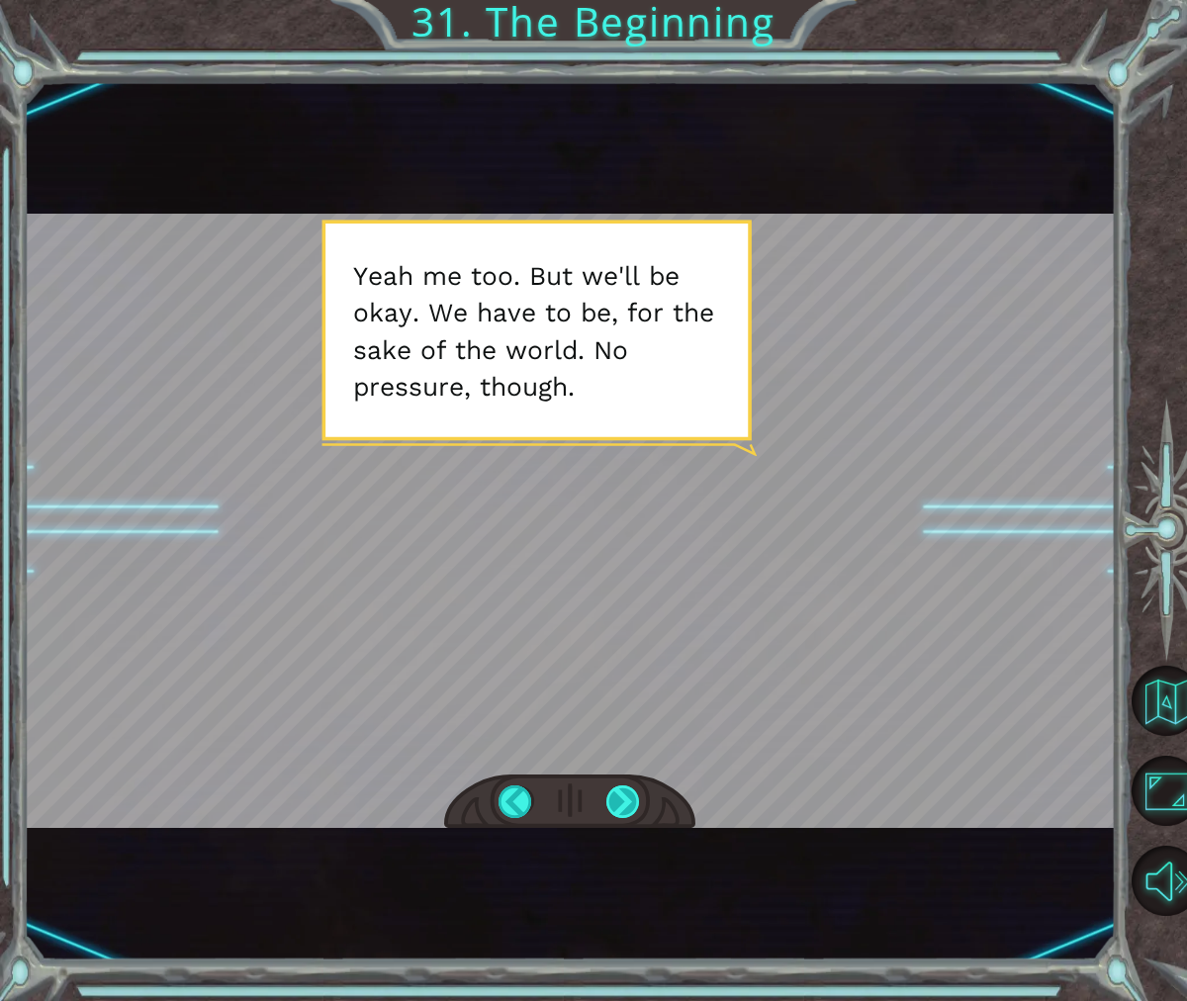
click at [622, 806] on div at bounding box center [623, 802] width 35 height 34
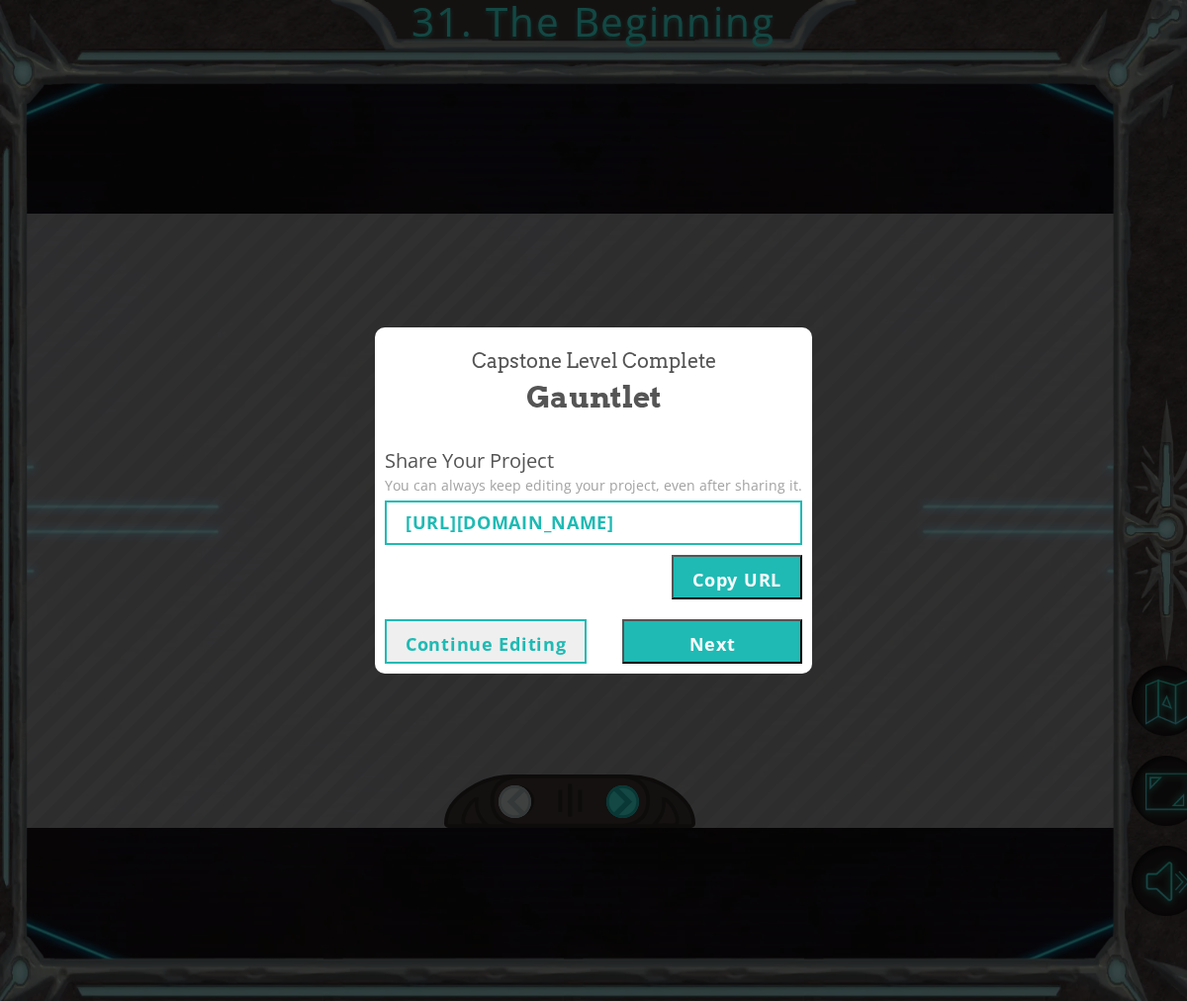
click at [664, 640] on button "Next" at bounding box center [712, 641] width 180 height 44
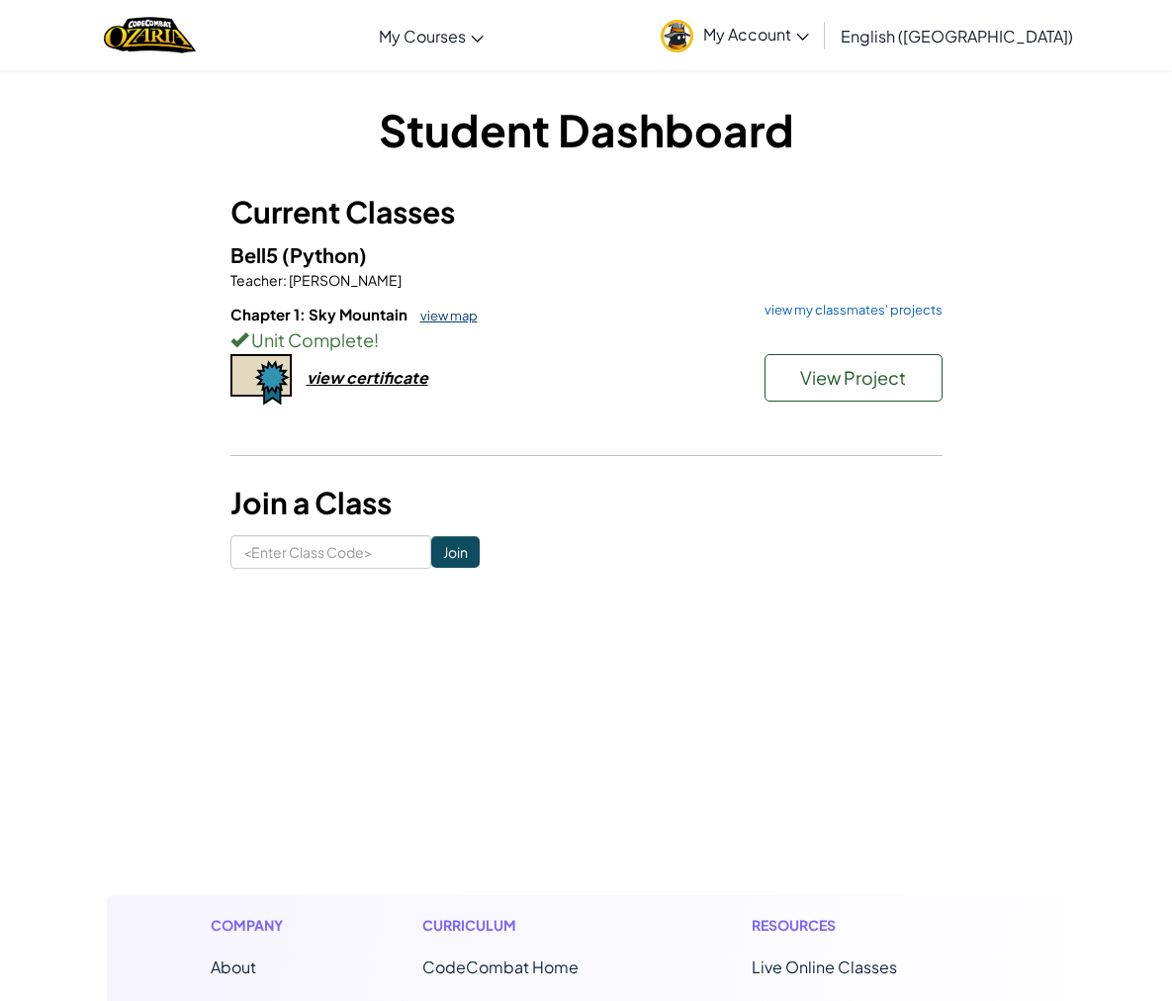
click at [448, 320] on link "view map" at bounding box center [443, 316] width 67 height 16
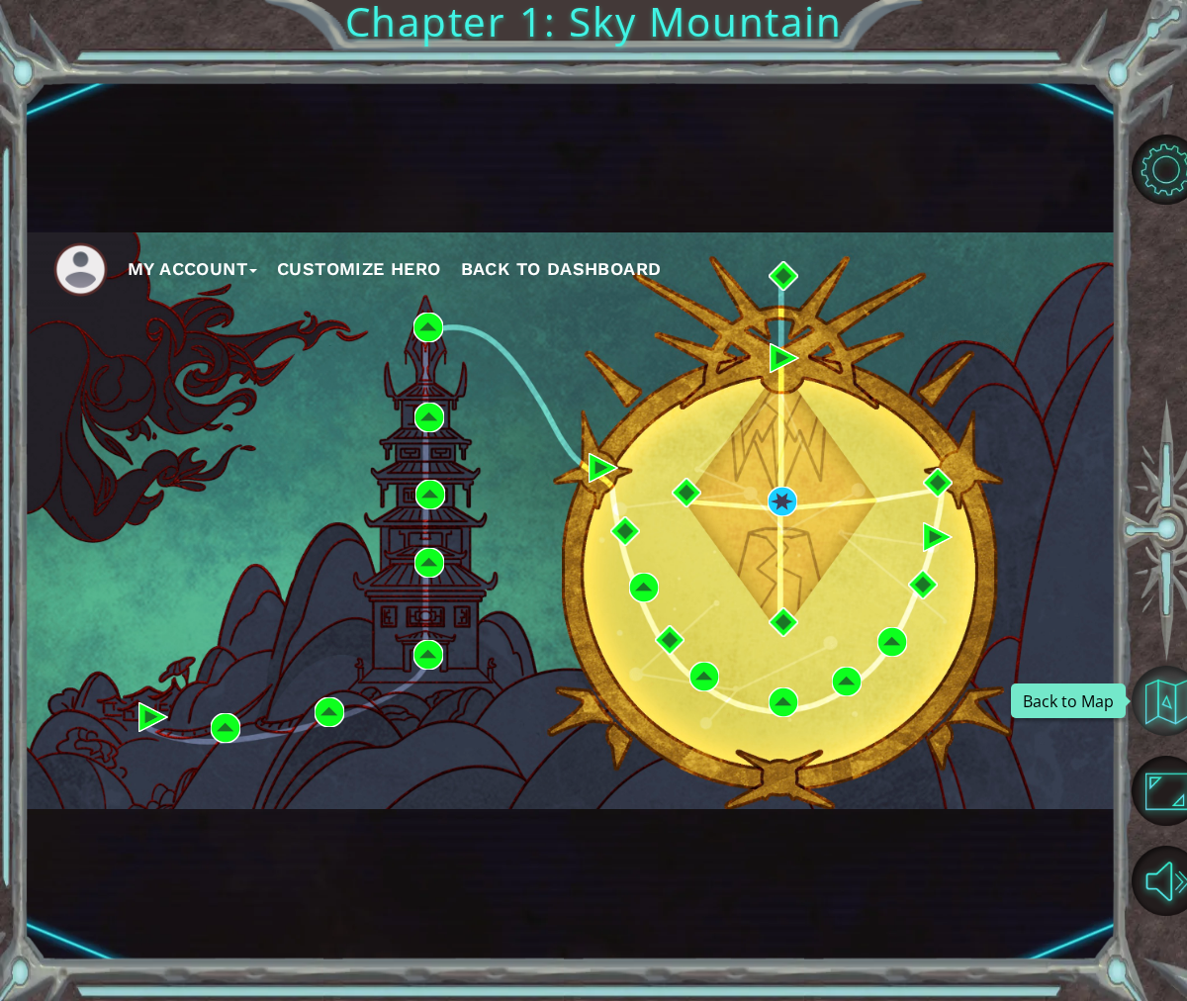
click at [1143, 693] on button "Back to Map" at bounding box center [1166, 701] width 70 height 70
drag, startPoint x: 190, startPoint y: 270, endPoint x: 185, endPoint y: 279, distance: 10.2
click at [189, 274] on button "My Account" at bounding box center [193, 269] width 130 height 30
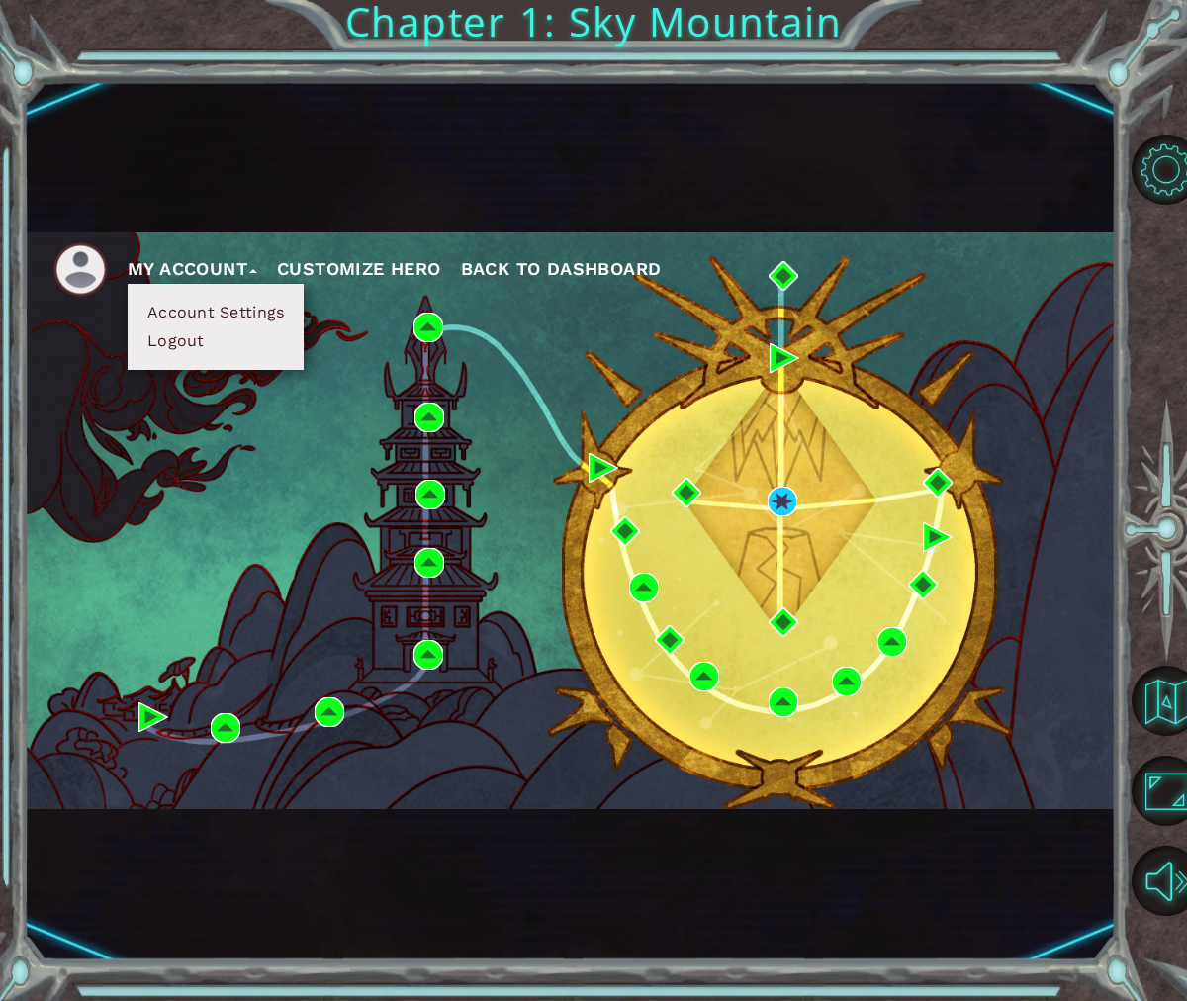
click at [92, 274] on img at bounding box center [80, 269] width 54 height 54
click at [91, 272] on img at bounding box center [80, 269] width 54 height 54
click at [355, 256] on button "Customize Hero" at bounding box center [359, 269] width 164 height 30
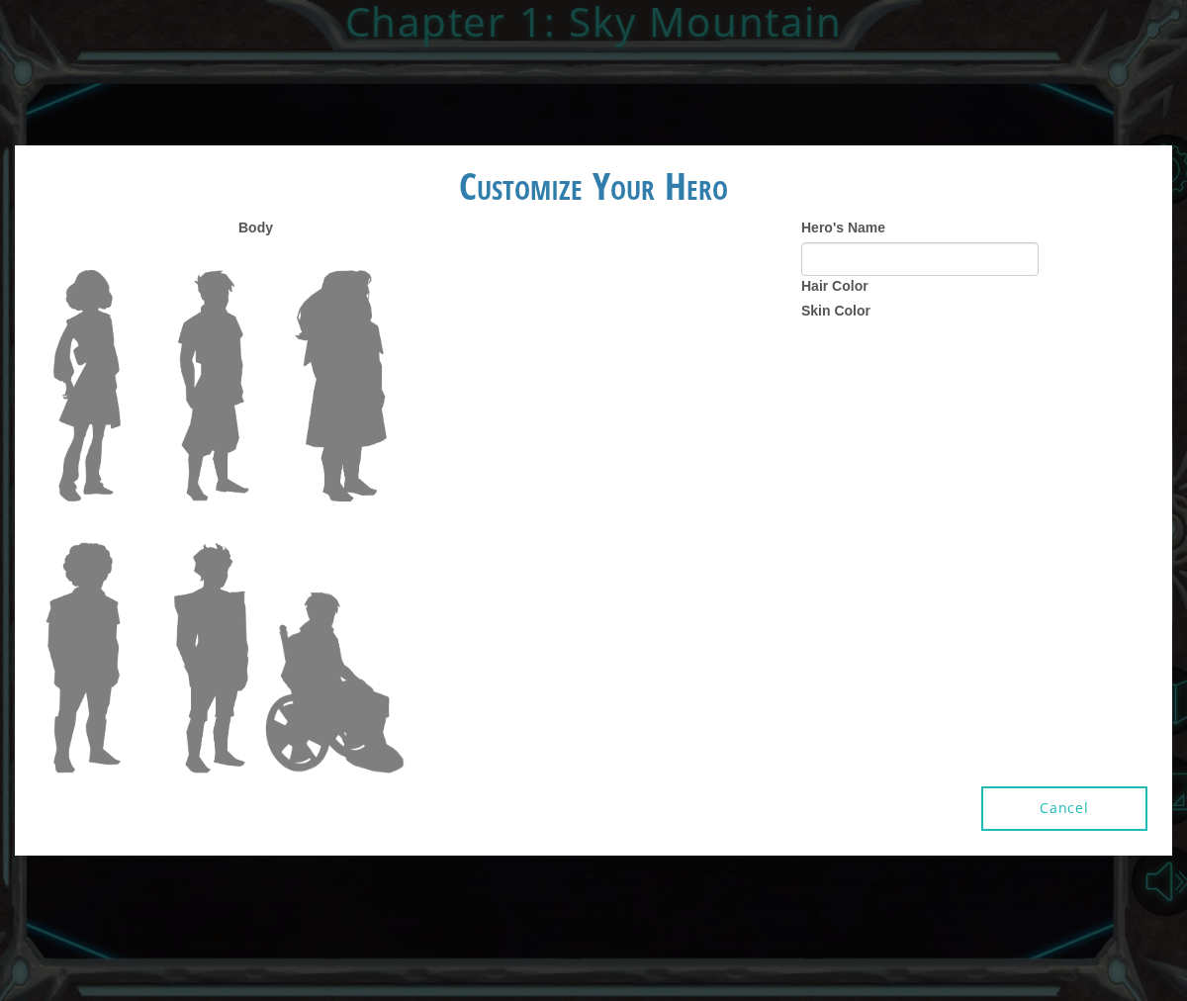
type input "RaviOh"
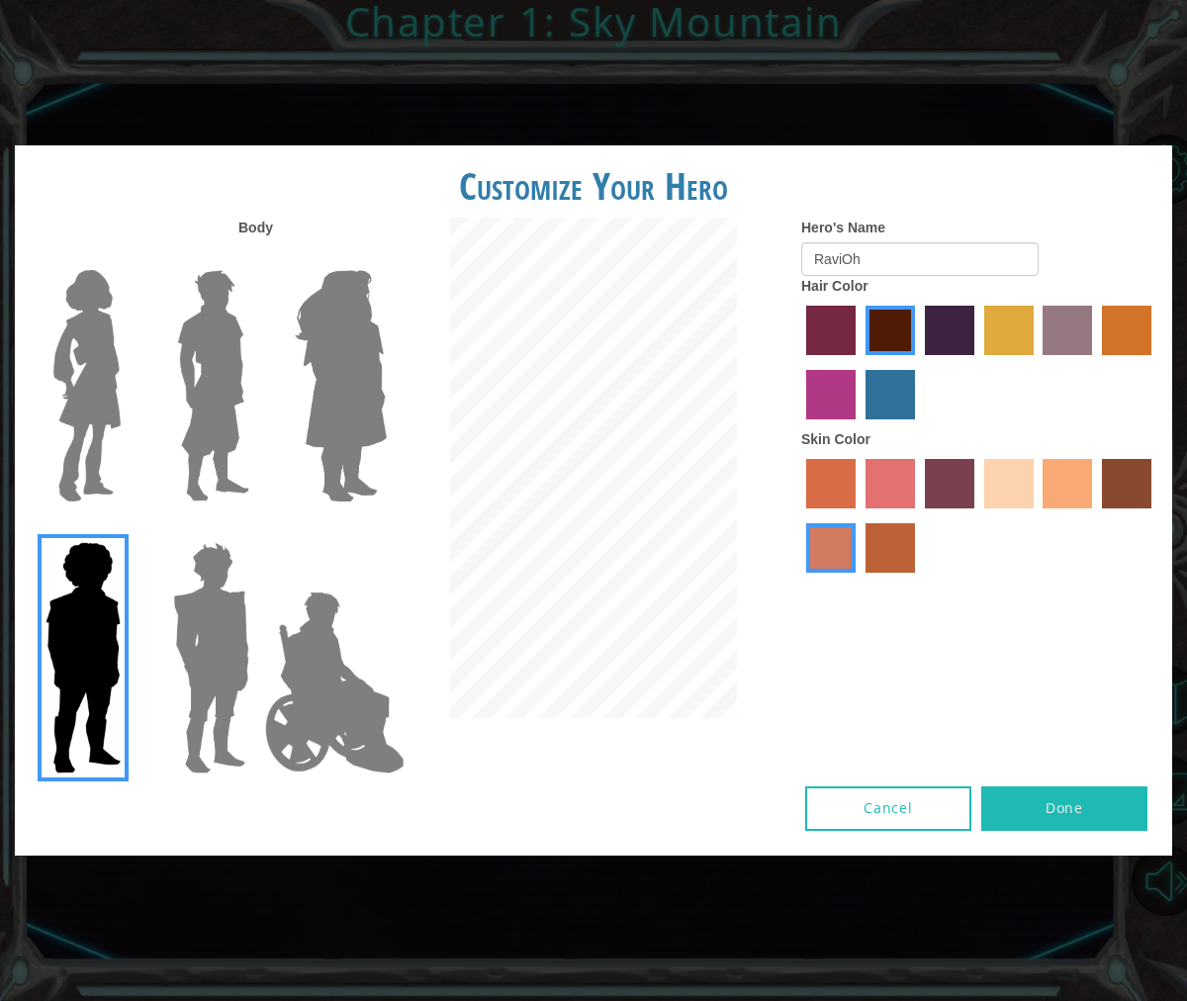
click at [1134, 817] on button "Done" at bounding box center [1064, 808] width 166 height 44
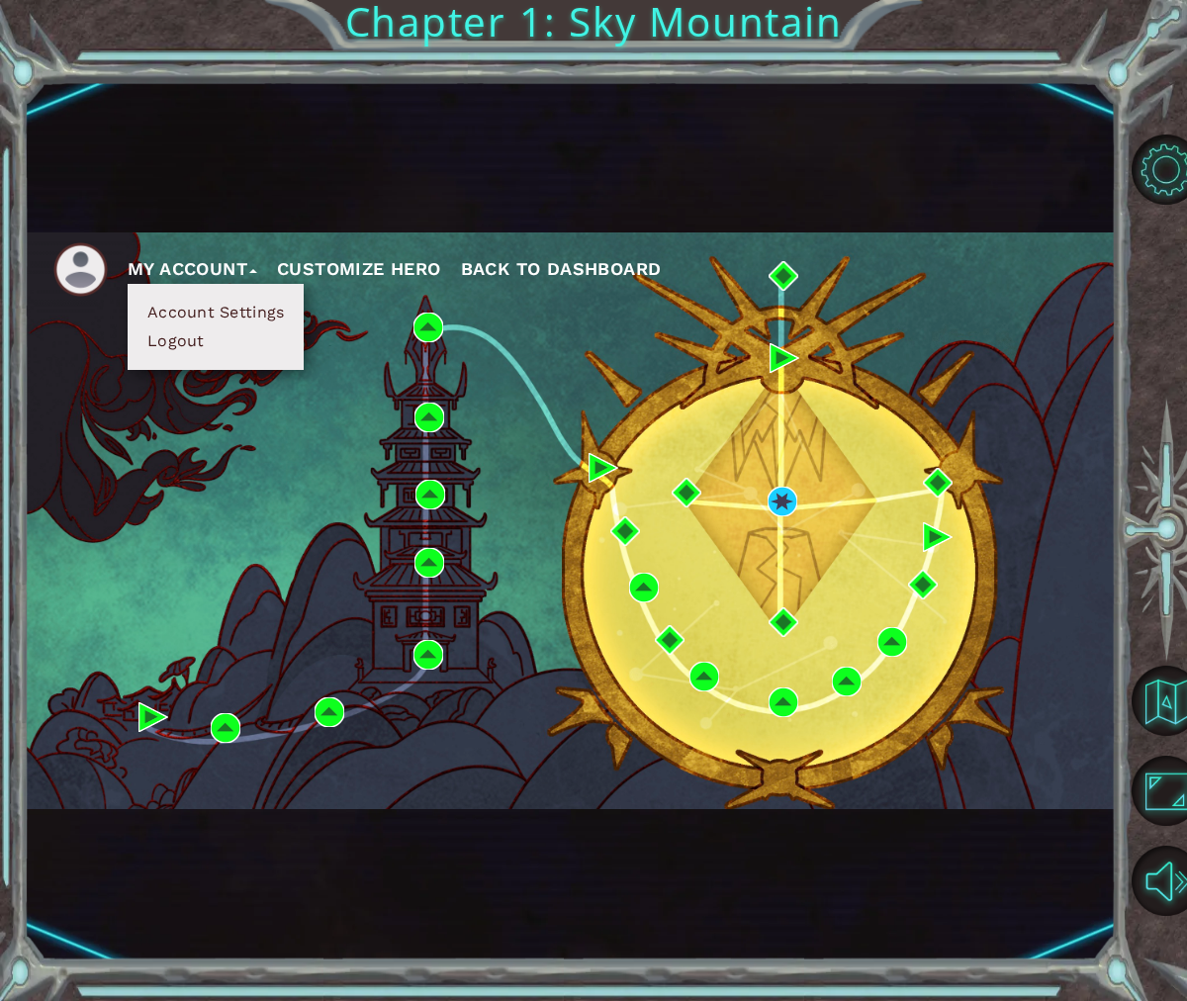
click at [513, 267] on span "Back to Dashboard" at bounding box center [561, 268] width 201 height 21
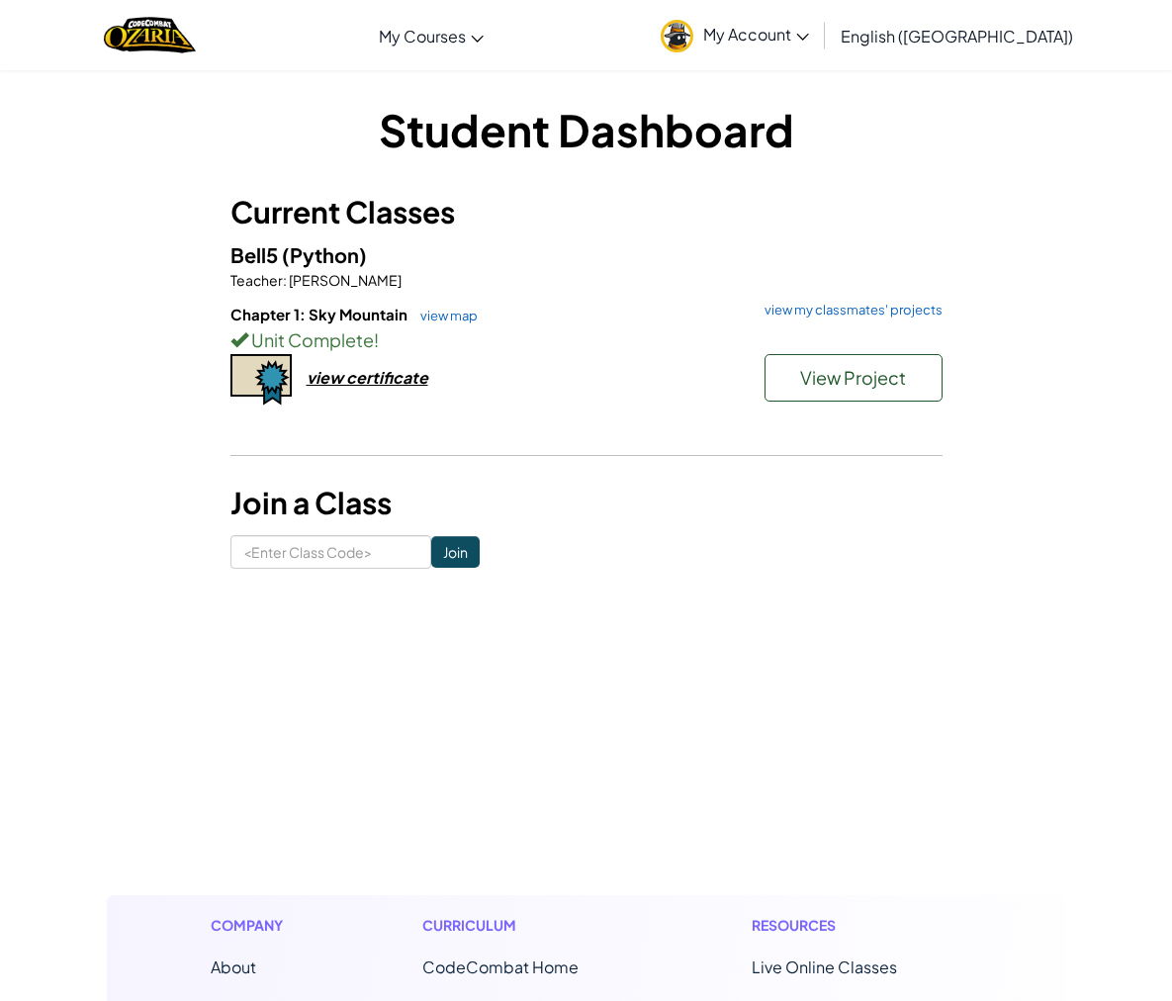
click at [376, 397] on div "Chapter 1: Sky Mountain view map view my classmates' projects Unit Complete ! V…" at bounding box center [586, 377] width 712 height 146
click at [371, 377] on div "view certificate" at bounding box center [368, 377] width 122 height 21
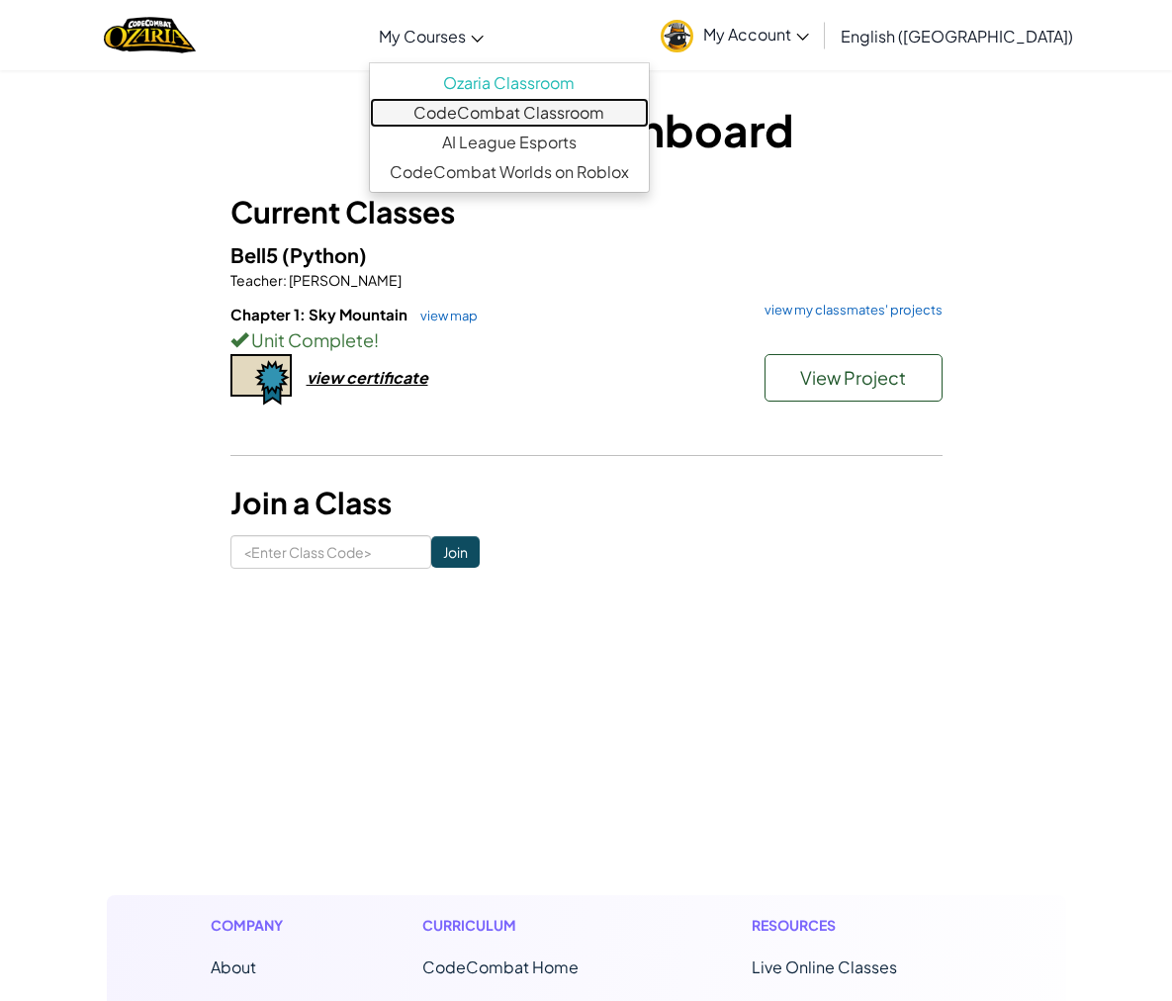
click at [602, 112] on link "CodeCombat Classroom" at bounding box center [509, 113] width 279 height 30
